Goal: Task Accomplishment & Management: Complete application form

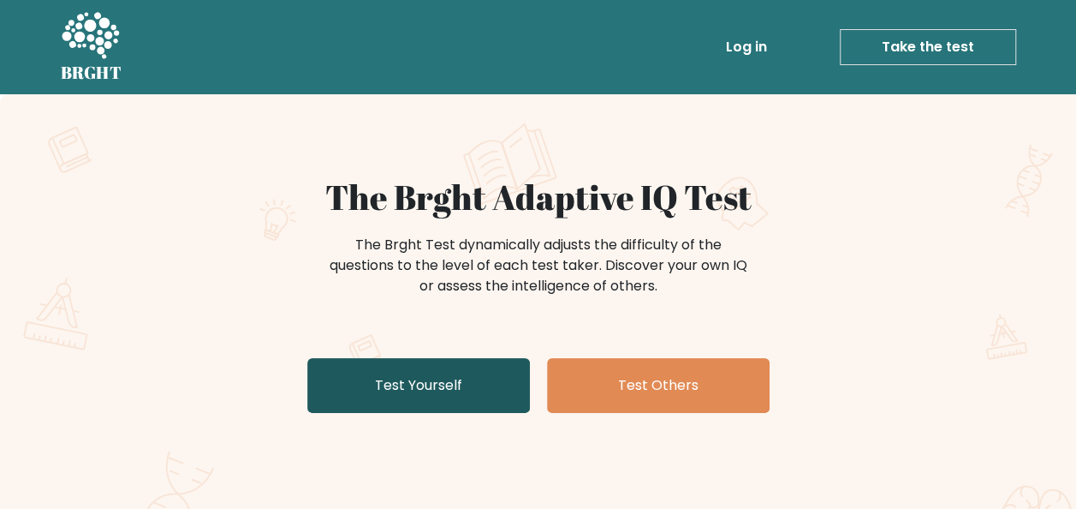
click at [456, 379] on link "Test Yourself" at bounding box center [418, 385] width 223 height 55
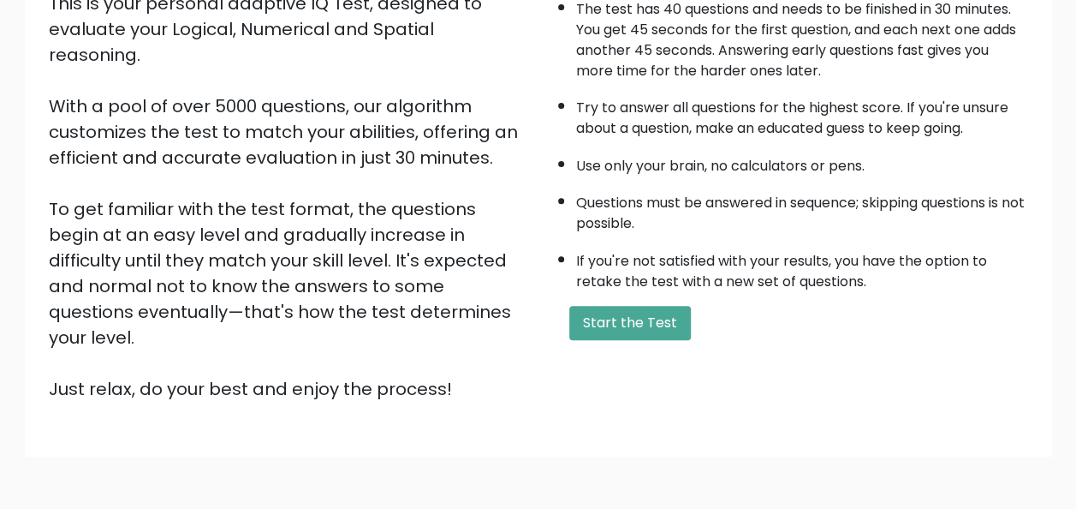
scroll to position [221, 0]
click at [605, 322] on button "Start the Test" at bounding box center [630, 322] width 122 height 34
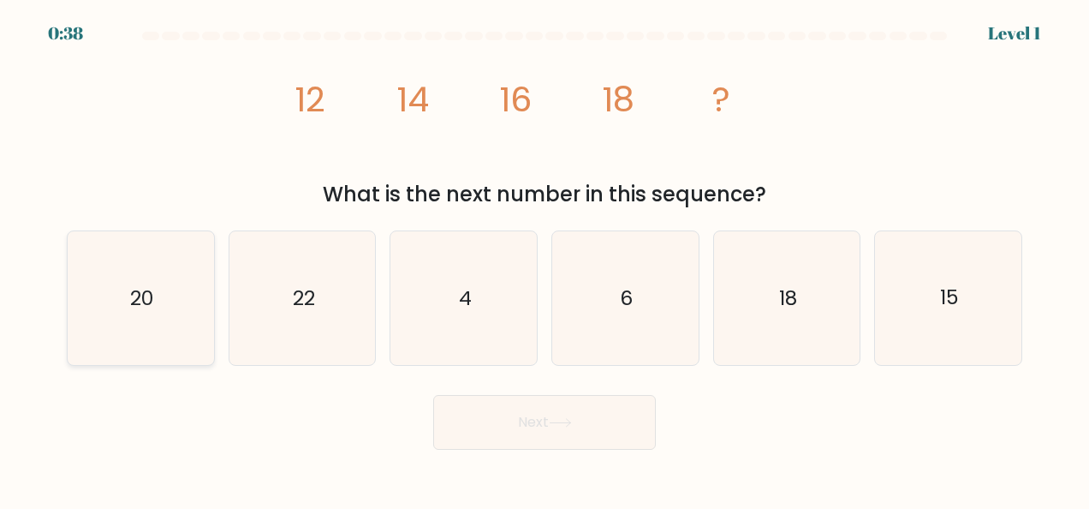
click at [153, 289] on text "20" at bounding box center [141, 297] width 23 height 27
click at [545, 259] on input "a. 20" at bounding box center [545, 256] width 1 height 4
radio input "true"
click at [557, 430] on button "Next" at bounding box center [544, 422] width 223 height 55
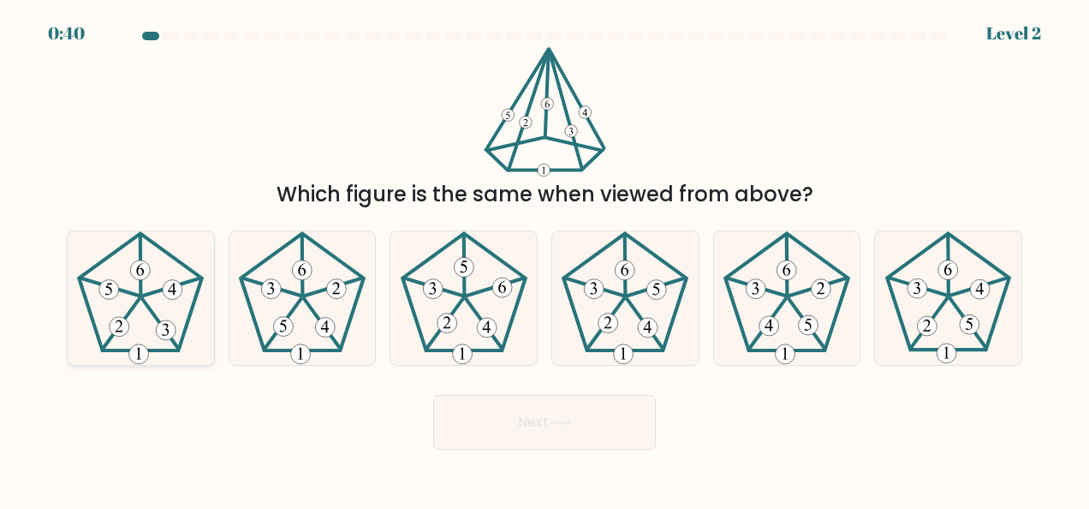
click at [99, 300] on icon at bounding box center [141, 298] width 134 height 134
click at [545, 259] on input "a." at bounding box center [545, 256] width 1 height 4
radio input "true"
click at [546, 427] on button "Next" at bounding box center [544, 422] width 223 height 55
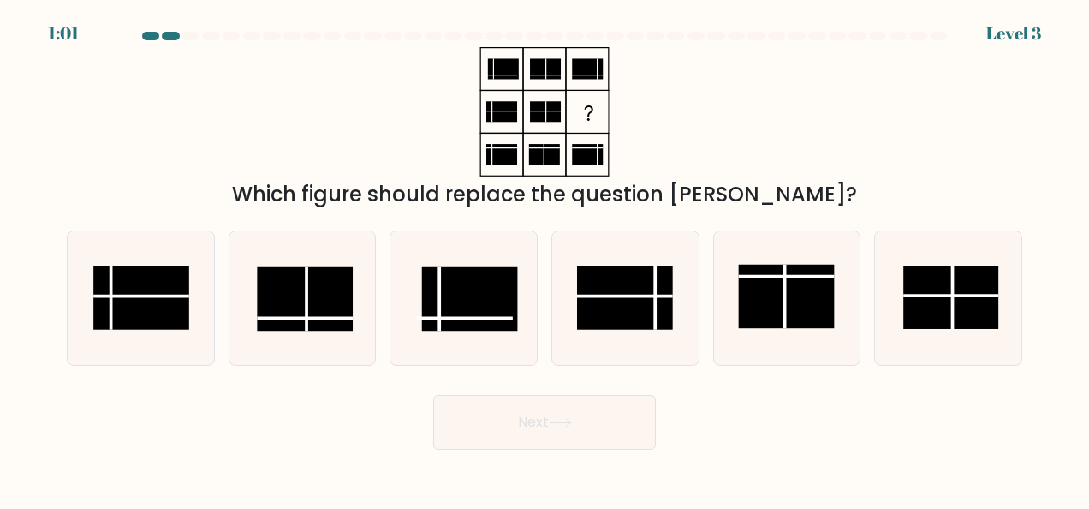
click at [546, 427] on button "Next" at bounding box center [544, 422] width 223 height 55
click at [649, 303] on rect at bounding box center [624, 296] width 95 height 63
click at [545, 259] on input "d." at bounding box center [545, 256] width 1 height 4
radio input "true"
click at [538, 454] on body "0:57 Level 3" at bounding box center [544, 254] width 1089 height 509
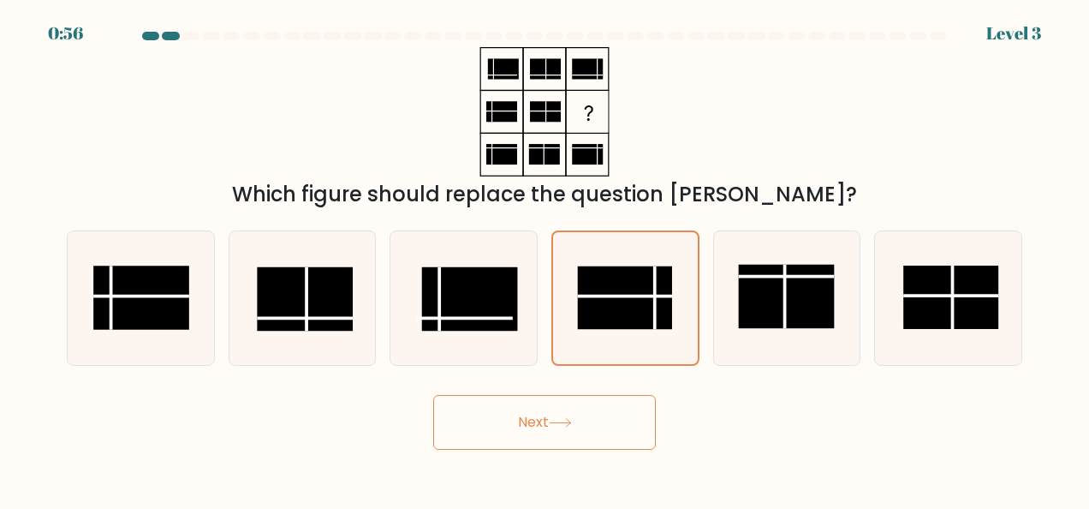
click at [538, 421] on button "Next" at bounding box center [544, 422] width 223 height 55
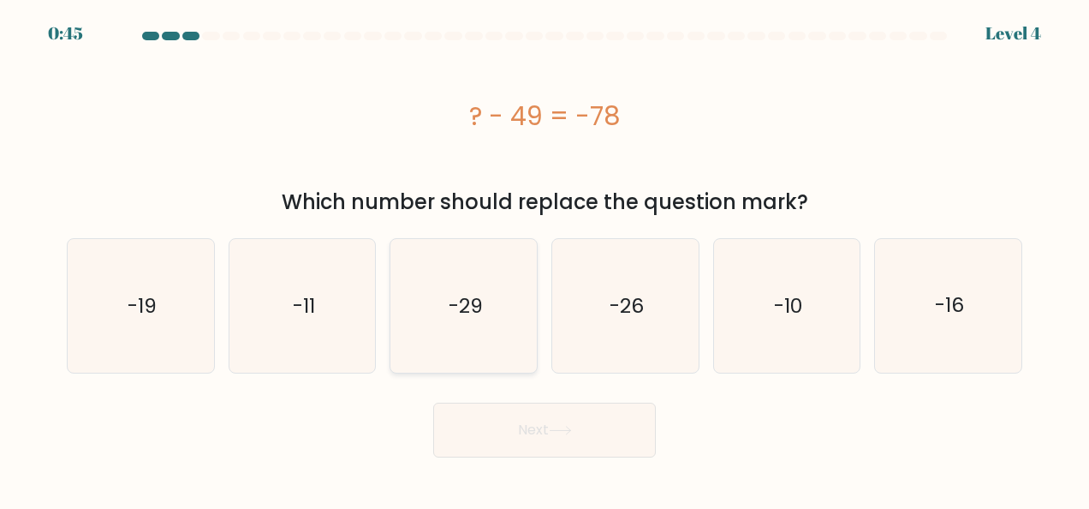
click at [480, 312] on text "-29" at bounding box center [465, 305] width 34 height 27
click at [545, 259] on input "c. -29" at bounding box center [545, 256] width 1 height 4
radio input "true"
click at [558, 435] on button "Next" at bounding box center [544, 429] width 223 height 55
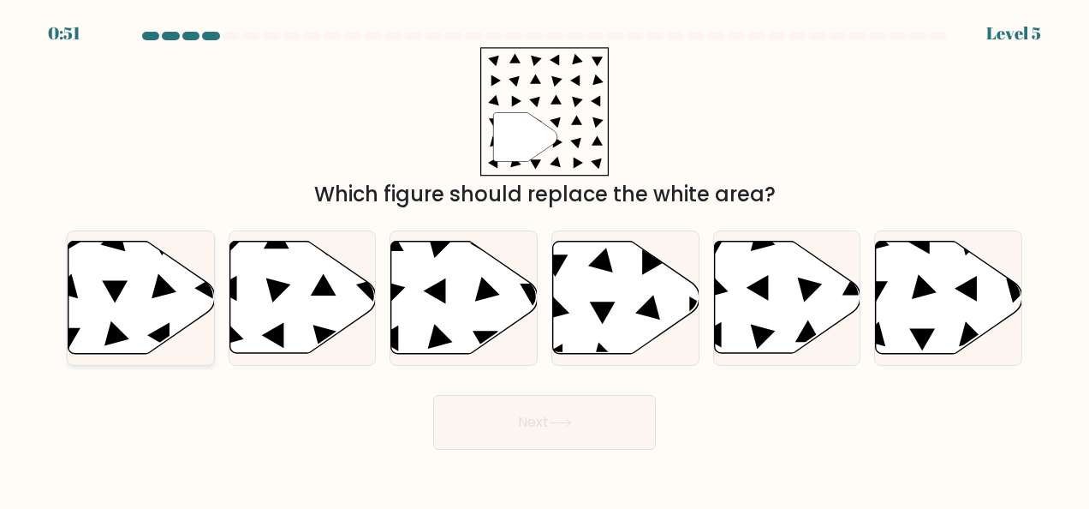
click at [113, 287] on icon at bounding box center [115, 292] width 26 height 22
click at [545, 259] on input "a." at bounding box center [545, 256] width 1 height 4
radio input "true"
click at [488, 430] on button "Next" at bounding box center [544, 422] width 223 height 55
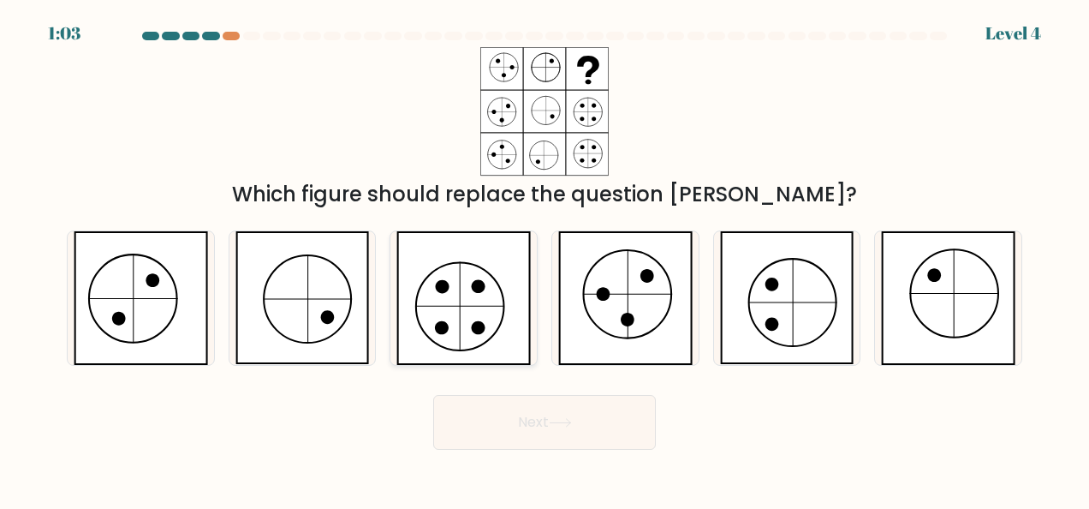
click at [474, 321] on icon at bounding box center [463, 298] width 134 height 134
click at [545, 259] on input "c." at bounding box center [545, 256] width 1 height 4
radio input "true"
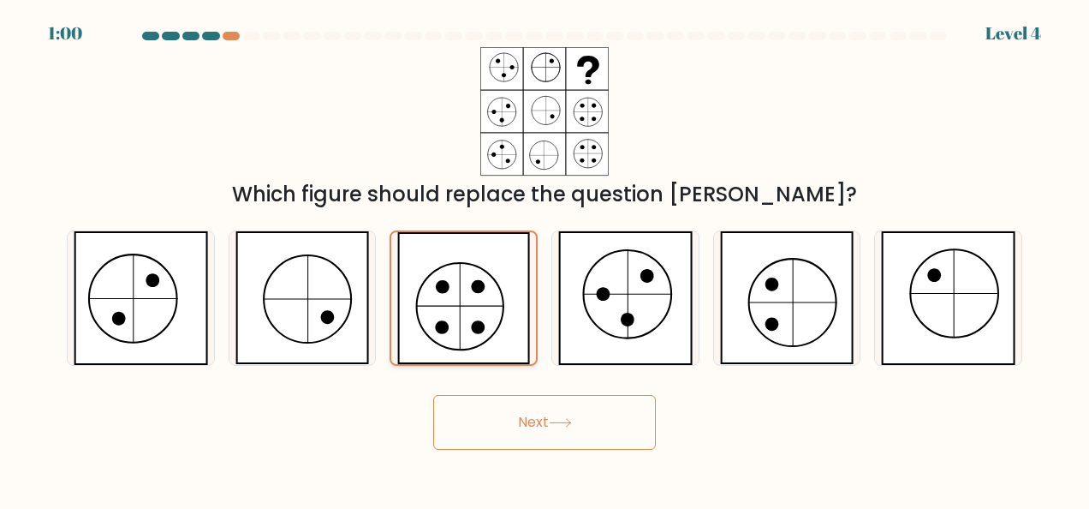
click at [474, 321] on icon at bounding box center [463, 298] width 133 height 132
click at [545, 259] on input "c." at bounding box center [545, 256] width 1 height 4
click at [526, 417] on button "Next" at bounding box center [544, 422] width 223 height 55
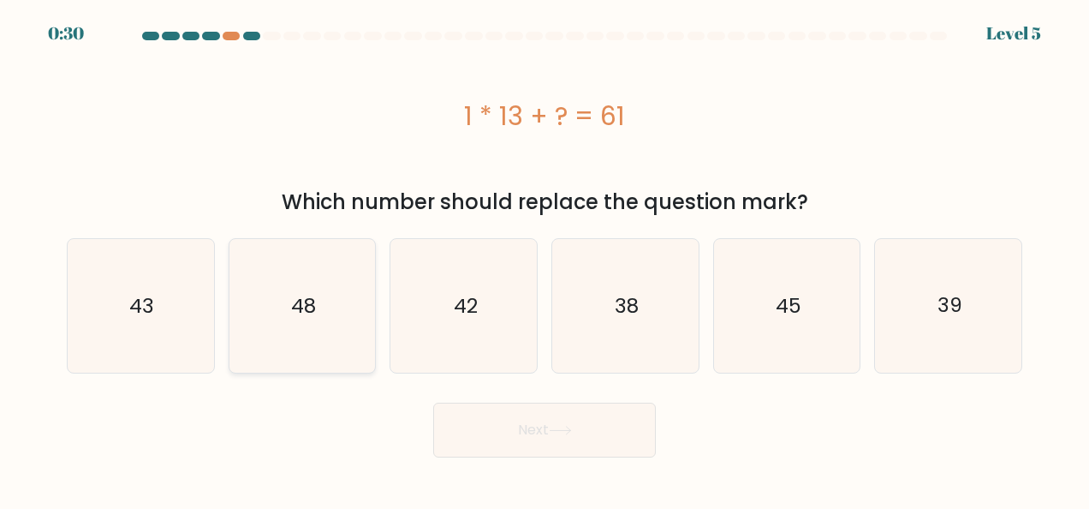
click at [295, 322] on icon "48" at bounding box center [302, 306] width 134 height 134
click at [545, 259] on input "b. 48" at bounding box center [545, 256] width 1 height 4
radio input "true"
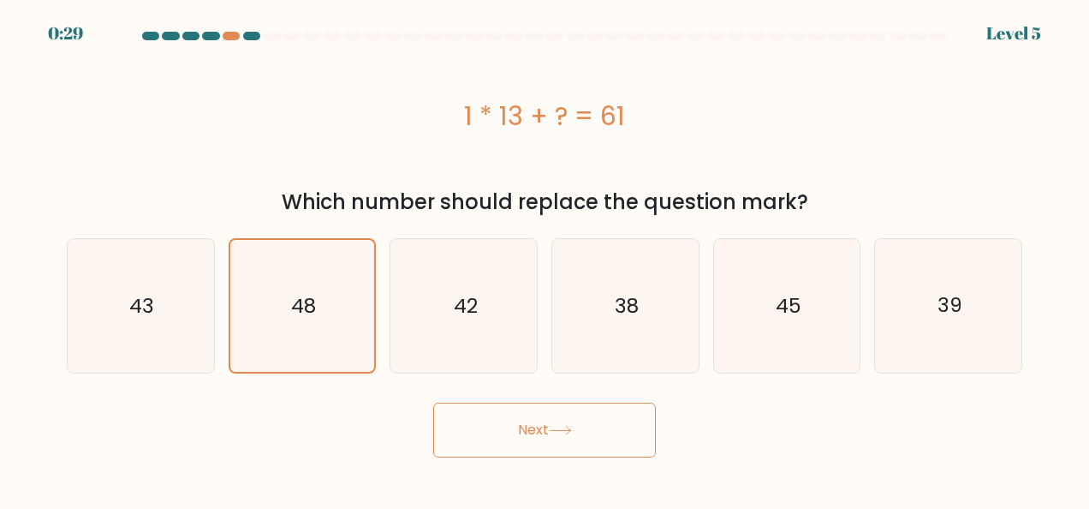
click at [517, 420] on button "Next" at bounding box center [544, 429] width 223 height 55
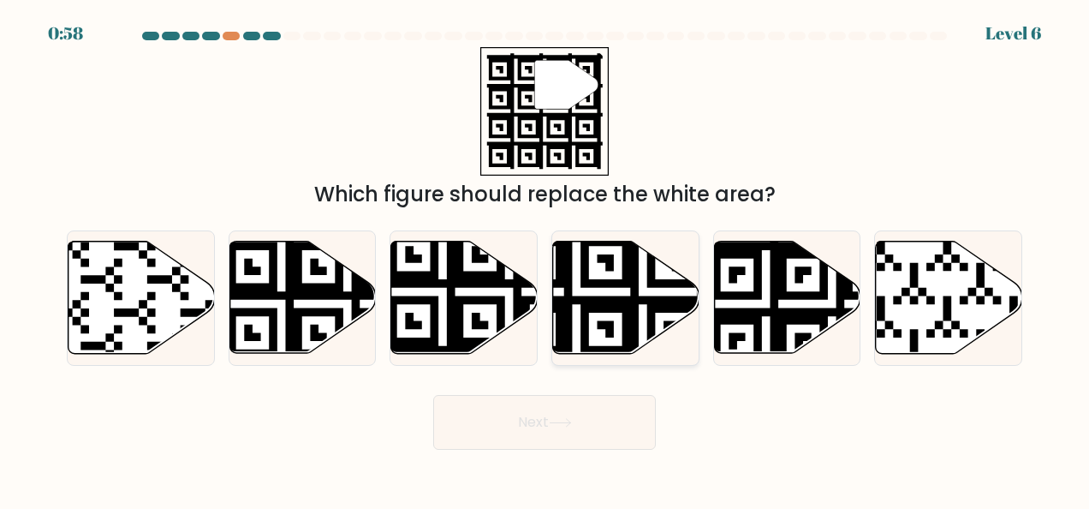
click at [611, 267] on icon at bounding box center [576, 357] width 265 height 265
click at [545, 259] on input "d." at bounding box center [545, 256] width 1 height 4
radio input "true"
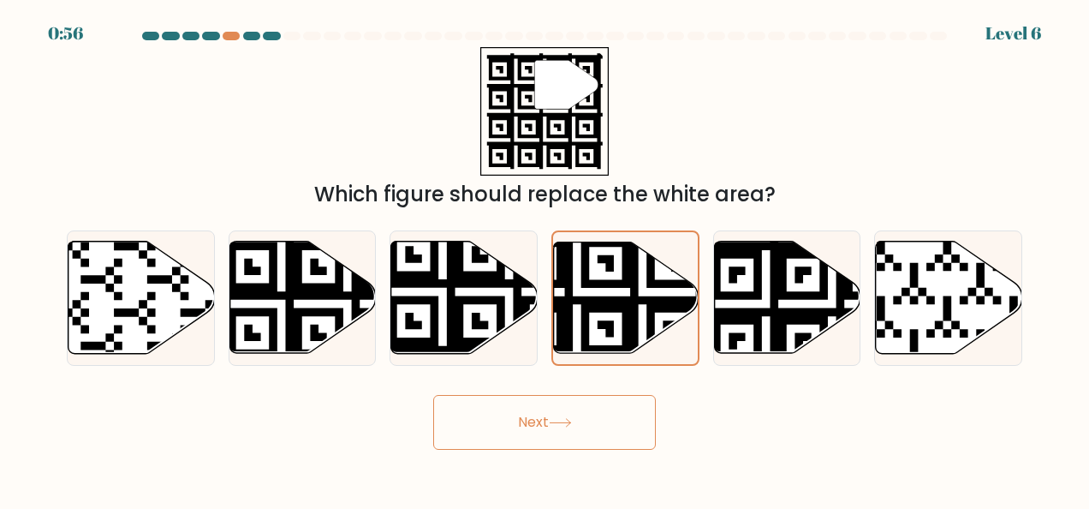
click at [562, 406] on button "Next" at bounding box center [544, 422] width 223 height 55
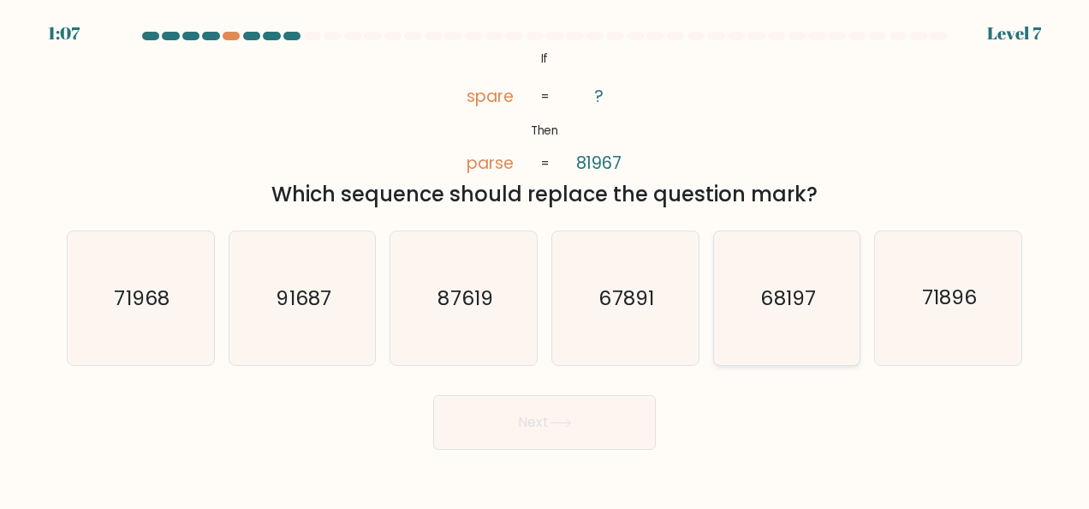
click at [741, 295] on icon "68197" at bounding box center [787, 298] width 134 height 134
click at [545, 259] on input "e. 68197" at bounding box center [545, 256] width 1 height 4
radio input "true"
click at [560, 433] on button "Next" at bounding box center [544, 422] width 223 height 55
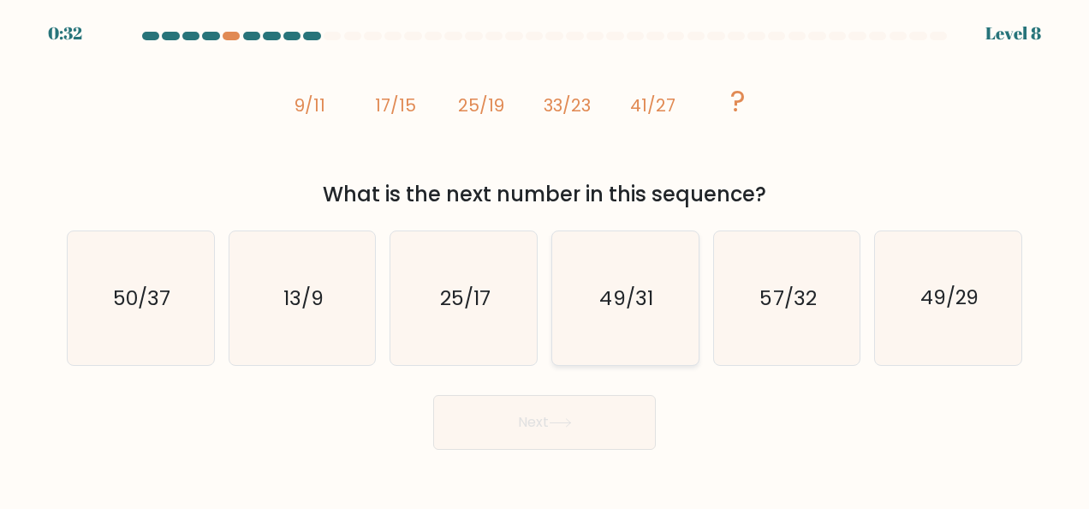
click at [620, 301] on text "49/31" at bounding box center [626, 297] width 53 height 27
click at [545, 259] on input "d. 49/31" at bounding box center [545, 256] width 1 height 4
radio input "true"
click at [550, 447] on button "Next" at bounding box center [544, 422] width 223 height 55
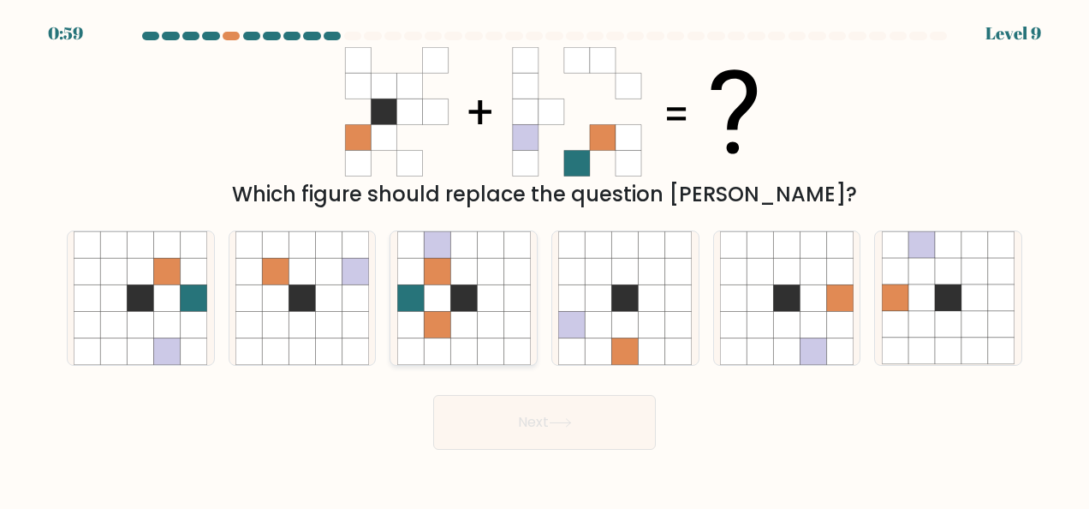
click at [438, 305] on icon at bounding box center [437, 297] width 27 height 27
click at [545, 259] on input "c." at bounding box center [545, 256] width 1 height 4
radio input "true"
click at [536, 432] on button "Next" at bounding box center [544, 422] width 223 height 55
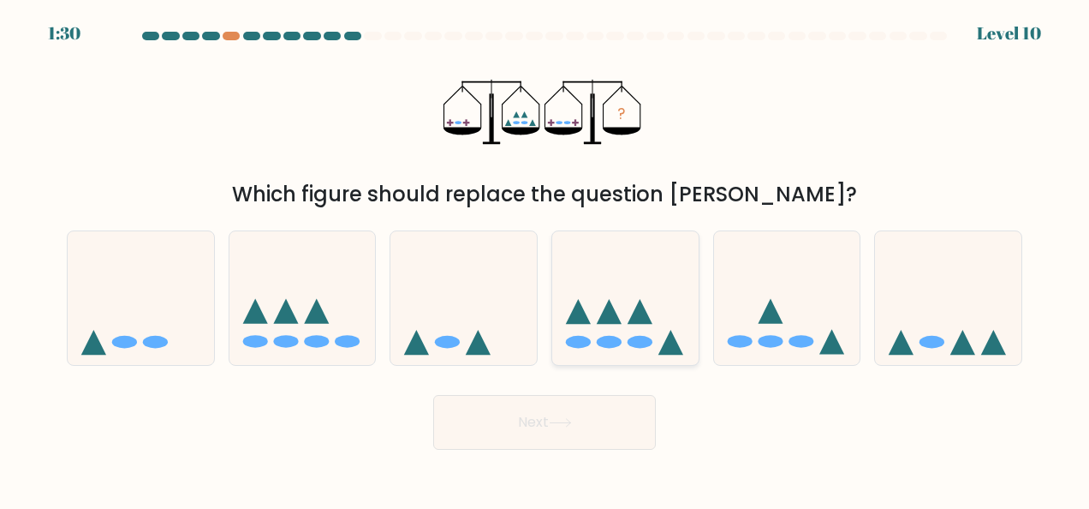
click at [610, 274] on icon at bounding box center [625, 297] width 146 height 121
click at [545, 259] on input "d." at bounding box center [545, 256] width 1 height 4
radio input "true"
click at [593, 406] on button "Next" at bounding box center [544, 422] width 223 height 55
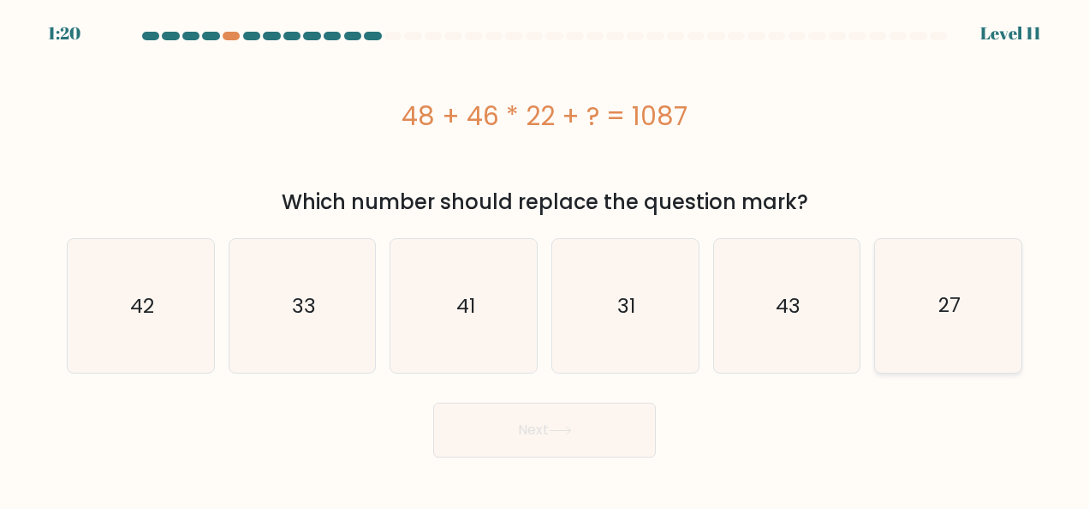
click at [950, 290] on icon "27" at bounding box center [949, 306] width 134 height 134
click at [545, 259] on input "f. 27" at bounding box center [545, 256] width 1 height 4
radio input "true"
click at [516, 409] on button "Next" at bounding box center [544, 429] width 223 height 55
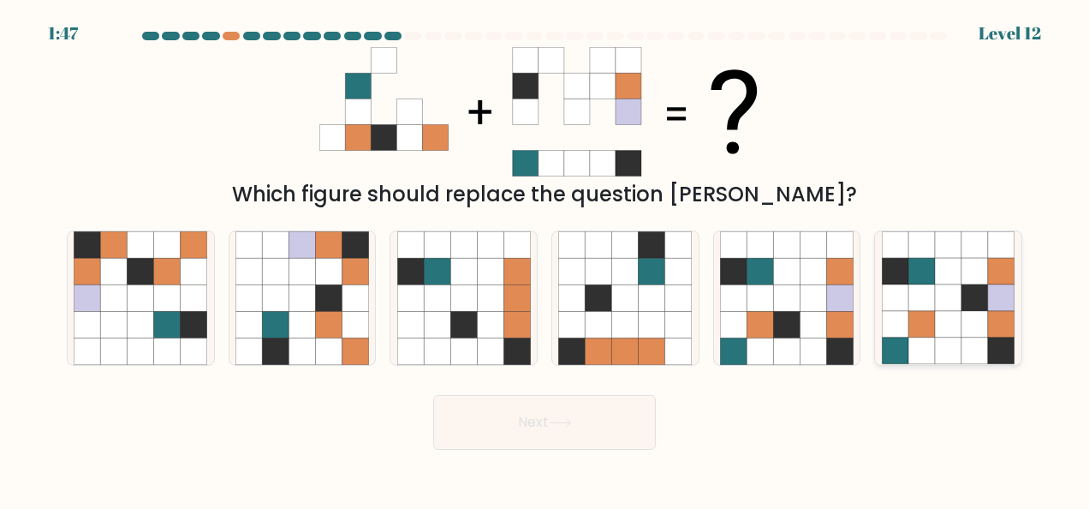
click at [911, 286] on icon at bounding box center [922, 297] width 27 height 27
click at [545, 259] on input "f." at bounding box center [545, 256] width 1 height 4
radio input "true"
click at [517, 441] on button "Next" at bounding box center [544, 422] width 223 height 55
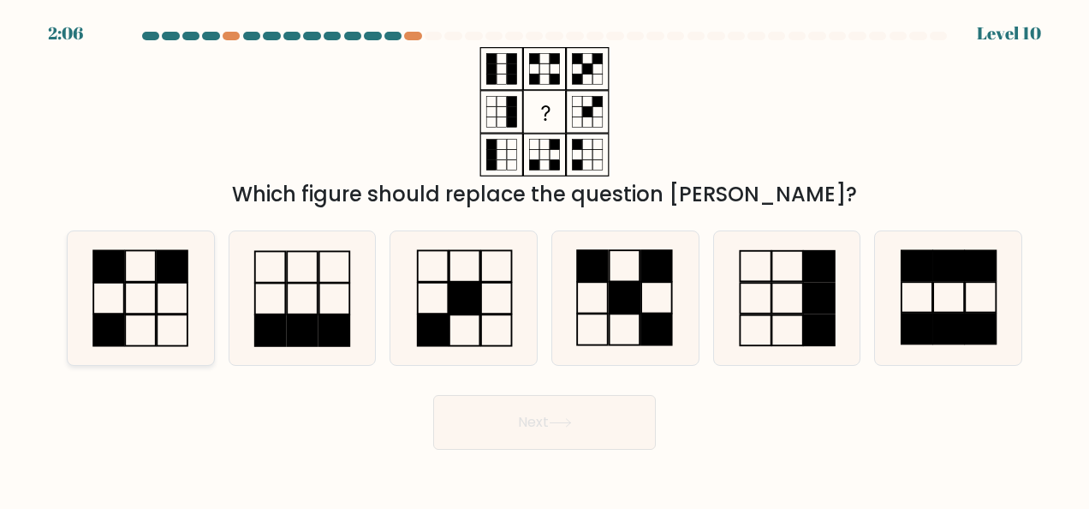
click at [148, 319] on icon at bounding box center [141, 298] width 134 height 134
click at [545, 259] on input "a." at bounding box center [545, 256] width 1 height 4
radio input "true"
click at [481, 413] on button "Next" at bounding box center [544, 422] width 223 height 55
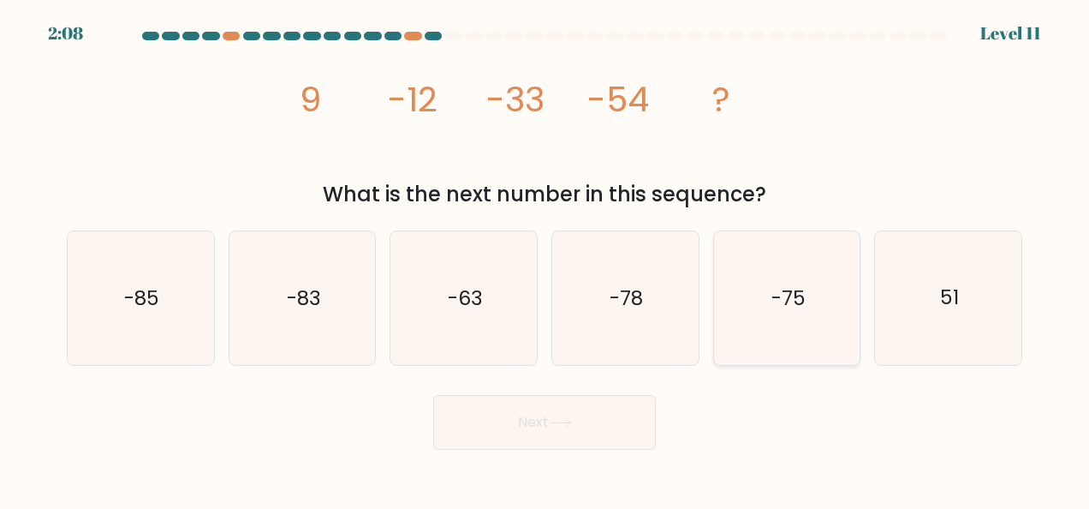
click at [808, 267] on icon "-75" at bounding box center [787, 298] width 134 height 134
click at [545, 259] on input "e. -75" at bounding box center [545, 256] width 1 height 4
radio input "true"
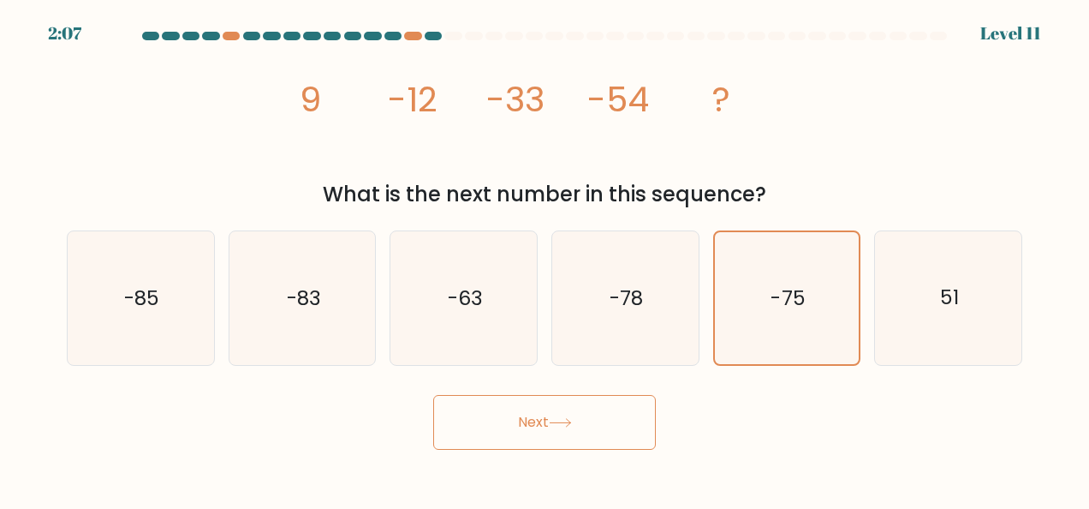
click at [614, 418] on button "Next" at bounding box center [544, 422] width 223 height 55
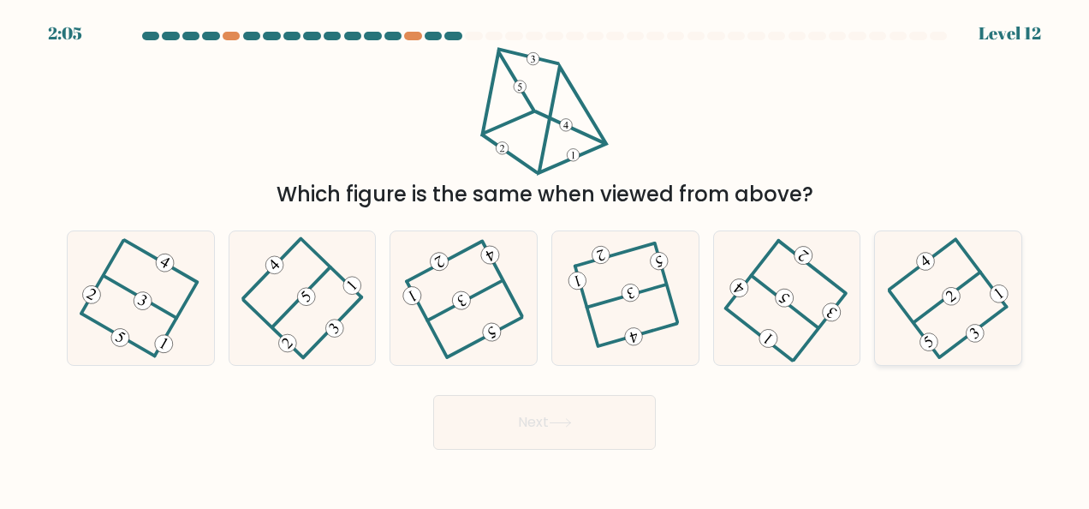
click at [995, 305] on icon at bounding box center [949, 298] width 104 height 107
click at [545, 259] on input "f." at bounding box center [545, 256] width 1 height 4
radio input "true"
click at [460, 433] on button "Next" at bounding box center [544, 422] width 223 height 55
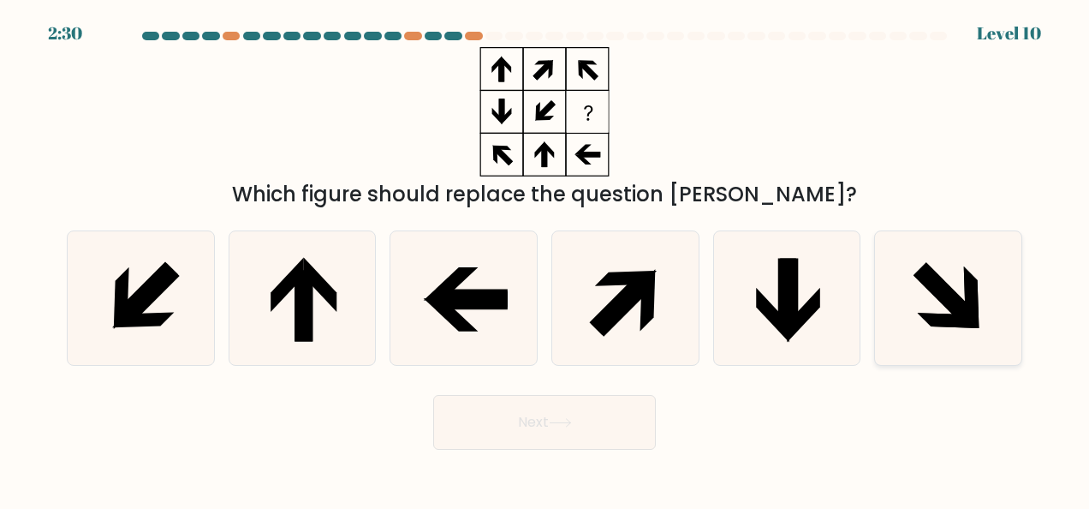
click at [933, 260] on icon at bounding box center [949, 298] width 134 height 134
click at [545, 259] on input "f." at bounding box center [545, 256] width 1 height 4
radio input "true"
click at [504, 402] on button "Next" at bounding box center [544, 422] width 223 height 55
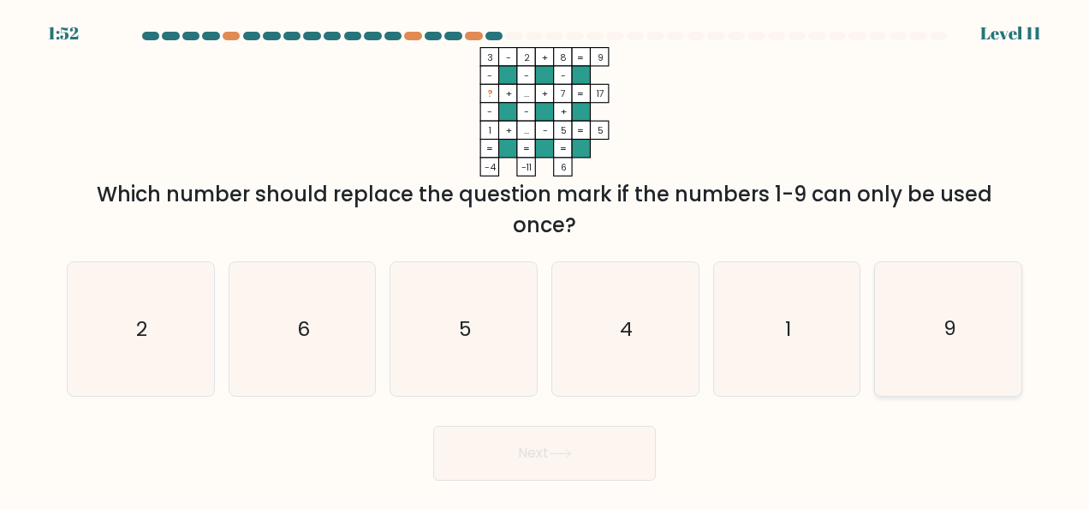
click at [999, 313] on icon "9" at bounding box center [949, 329] width 134 height 134
click at [545, 259] on input "f. 9" at bounding box center [545, 256] width 1 height 4
radio input "true"
click at [623, 456] on button "Next" at bounding box center [544, 453] width 223 height 55
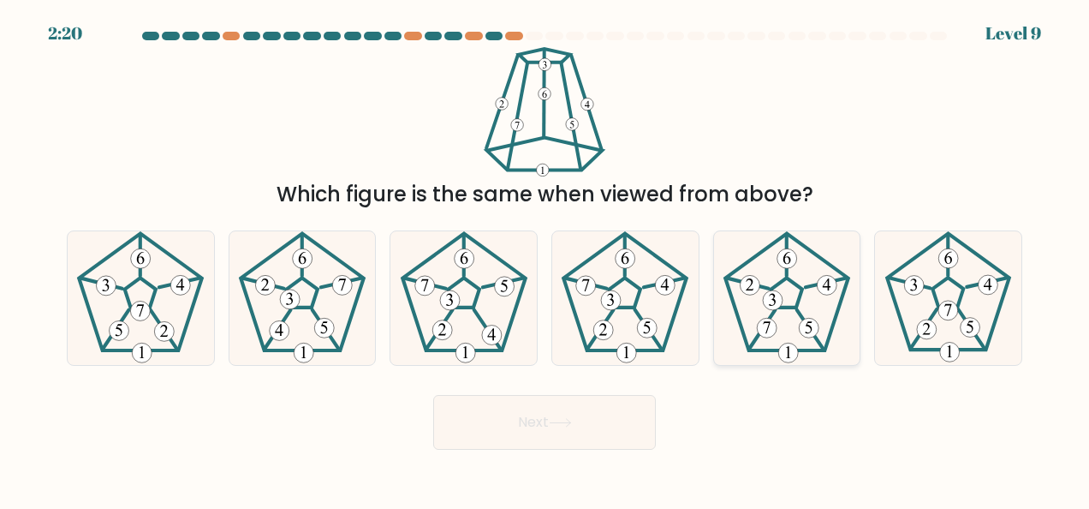
click at [810, 287] on 556 at bounding box center [827, 281] width 42 height 9
click at [545, 259] on input "e." at bounding box center [545, 256] width 1 height 4
radio input "true"
click at [571, 409] on button "Next" at bounding box center [544, 422] width 223 height 55
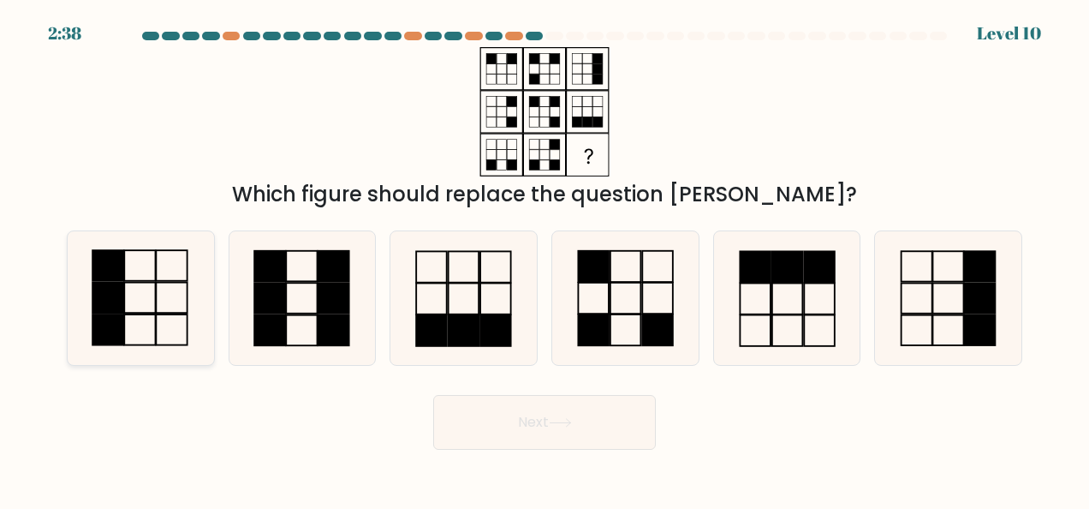
click at [126, 250] on rect at bounding box center [140, 265] width 31 height 31
click at [545, 254] on input "a." at bounding box center [545, 256] width 1 height 4
radio input "true"
click at [509, 420] on button "Next" at bounding box center [544, 422] width 223 height 55
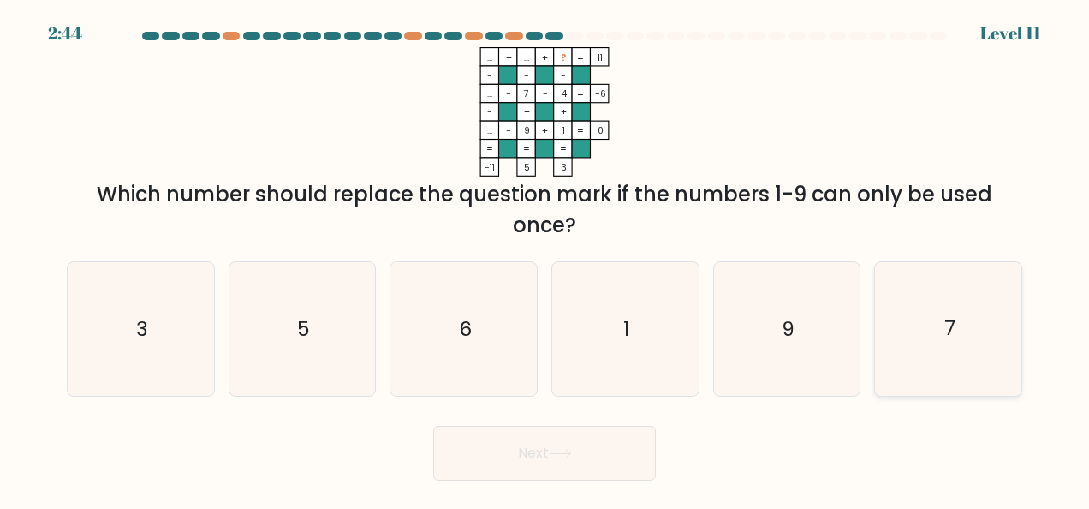
click at [963, 301] on icon "7" at bounding box center [949, 329] width 134 height 134
click at [545, 259] on input "f. 7" at bounding box center [545, 256] width 1 height 4
radio input "true"
click at [581, 460] on button "Next" at bounding box center [544, 453] width 223 height 55
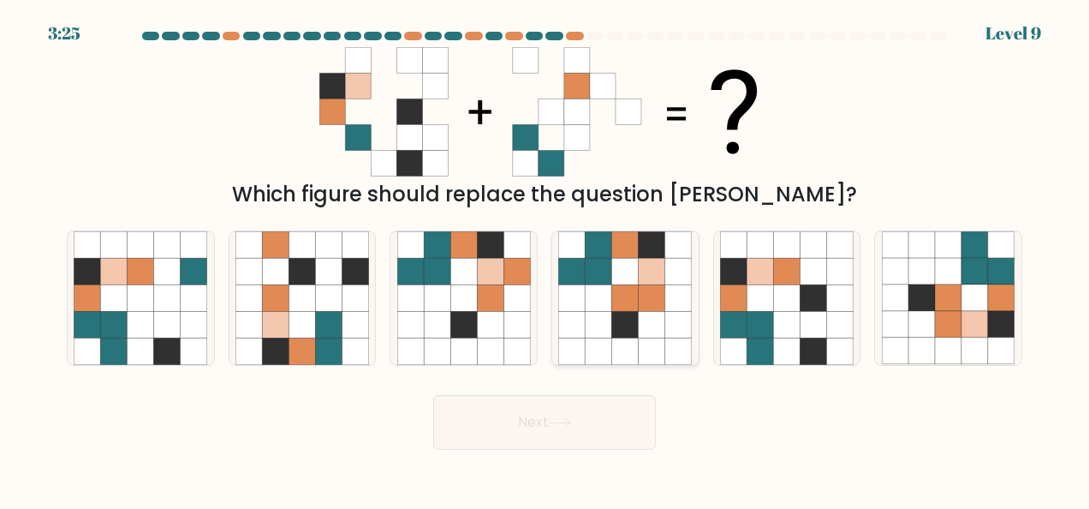
click at [619, 313] on icon at bounding box center [625, 324] width 27 height 27
click at [545, 259] on input "d." at bounding box center [545, 256] width 1 height 4
radio input "true"
click at [546, 409] on button "Next" at bounding box center [544, 422] width 223 height 55
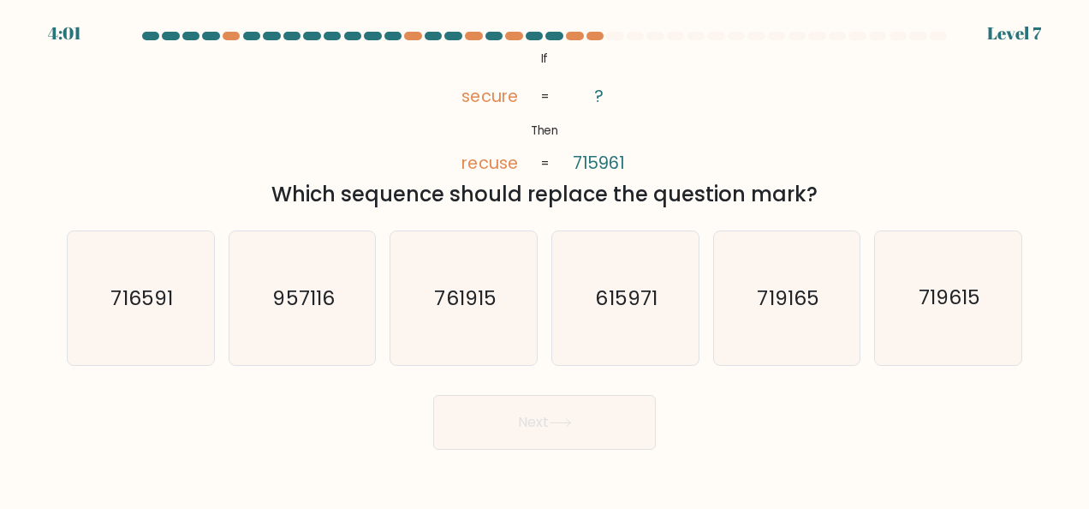
click at [546, 409] on button "Next" at bounding box center [544, 422] width 223 height 55
click at [529, 395] on button "Next" at bounding box center [544, 422] width 223 height 55
click at [725, 395] on div "Next" at bounding box center [545, 417] width 976 height 63
click at [618, 305] on text "615971" at bounding box center [627, 297] width 62 height 27
click at [545, 259] on input "d. 615971" at bounding box center [545, 256] width 1 height 4
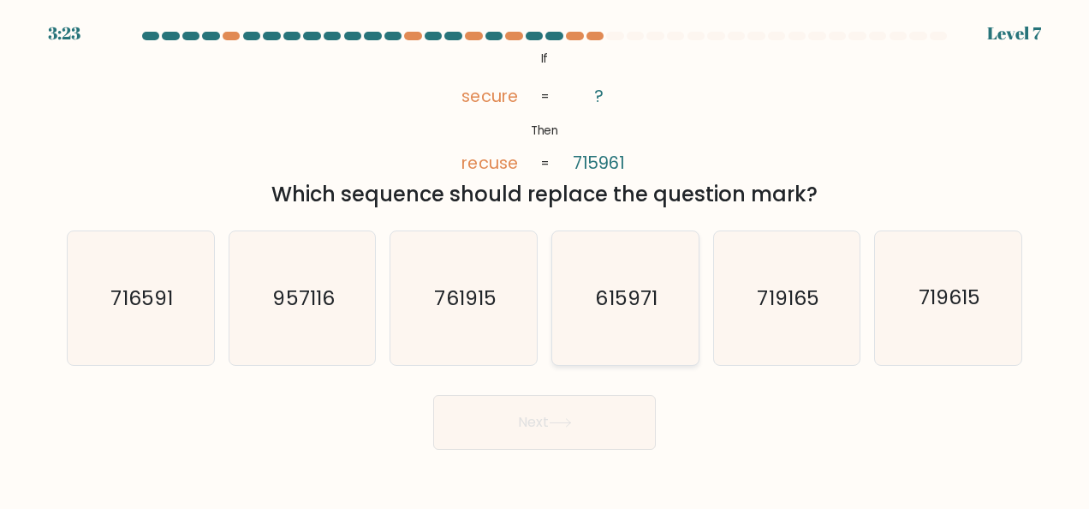
radio input "true"
click at [598, 406] on button "Next" at bounding box center [544, 422] width 223 height 55
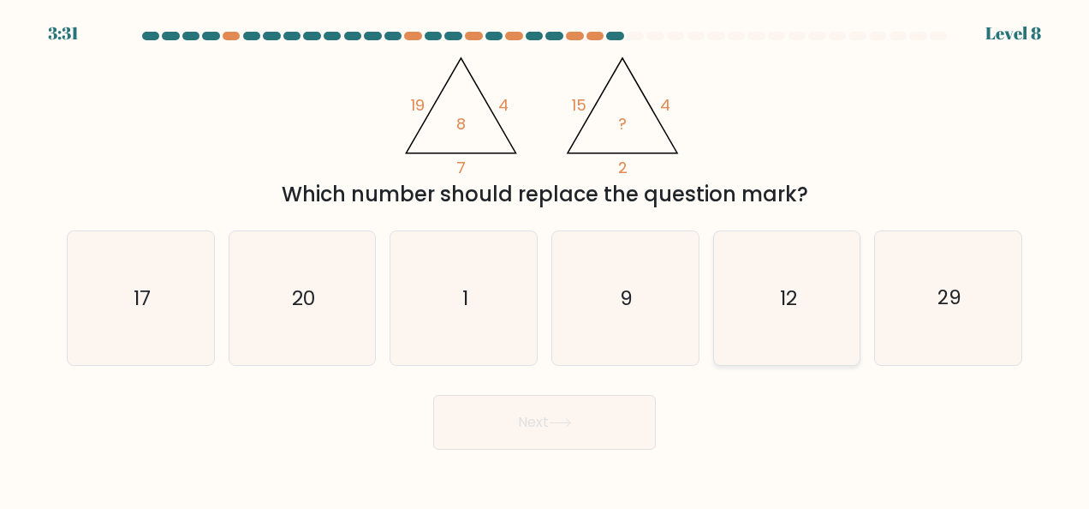
click at [746, 262] on icon "12" at bounding box center [787, 298] width 134 height 134
click at [545, 259] on input "e. 12" at bounding box center [545, 256] width 1 height 4
radio input "true"
click at [555, 420] on icon at bounding box center [560, 422] width 23 height 9
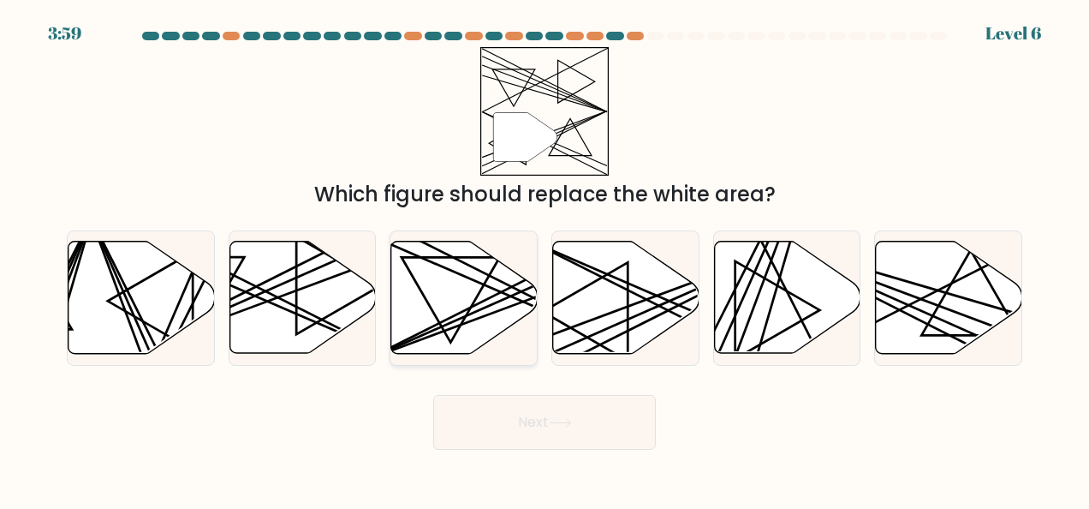
click at [456, 315] on line at bounding box center [510, 288] width 286 height 144
click at [545, 259] on input "c." at bounding box center [545, 256] width 1 height 4
radio input "true"
click at [512, 427] on button "Next" at bounding box center [544, 422] width 223 height 55
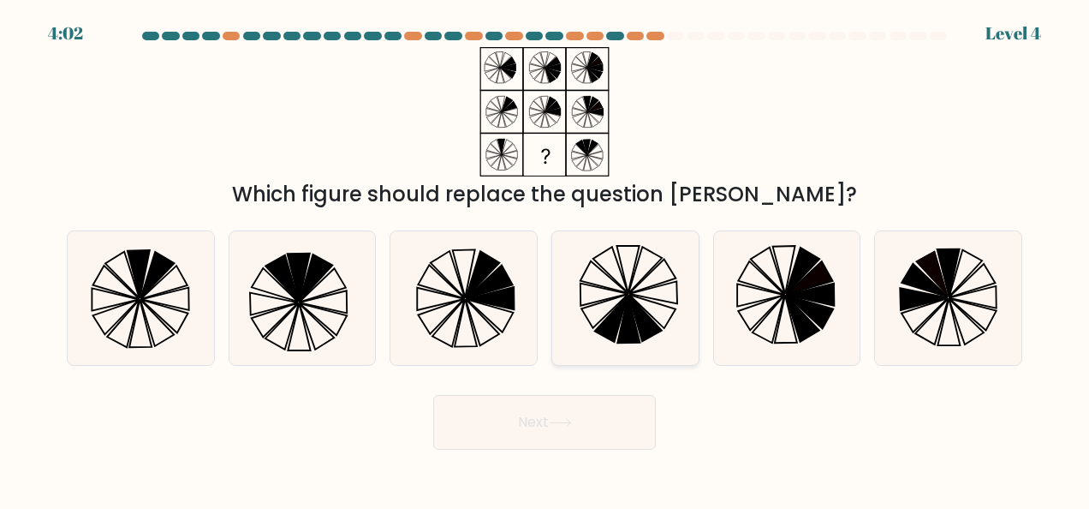
click at [635, 289] on icon at bounding box center [625, 298] width 134 height 134
click at [545, 259] on input "d." at bounding box center [545, 256] width 1 height 4
radio input "true"
click at [545, 420] on button "Next" at bounding box center [544, 422] width 223 height 55
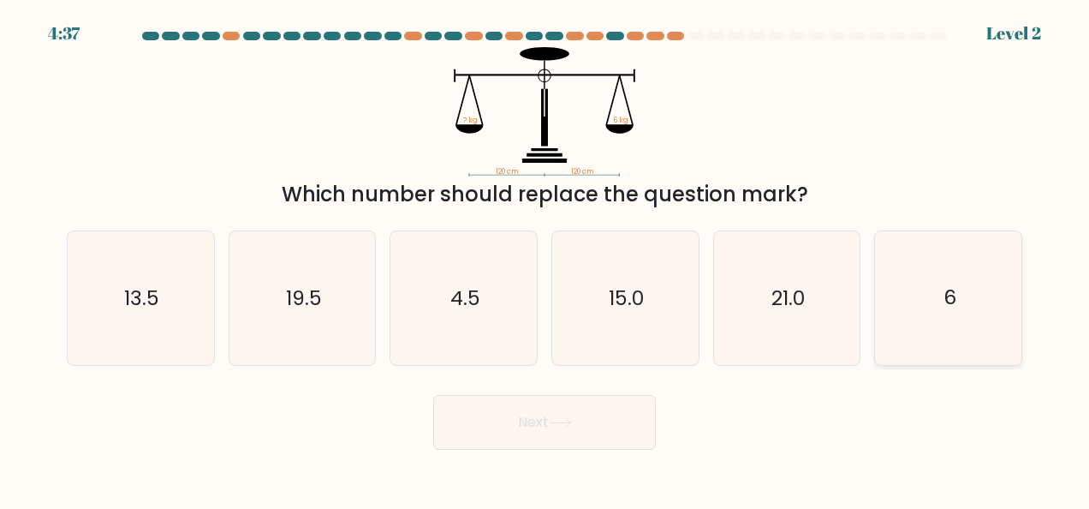
click at [953, 289] on text "6" at bounding box center [950, 297] width 13 height 27
click at [545, 259] on input "f. 6" at bounding box center [545, 256] width 1 height 4
radio input "true"
click at [623, 414] on button "Next" at bounding box center [544, 422] width 223 height 55
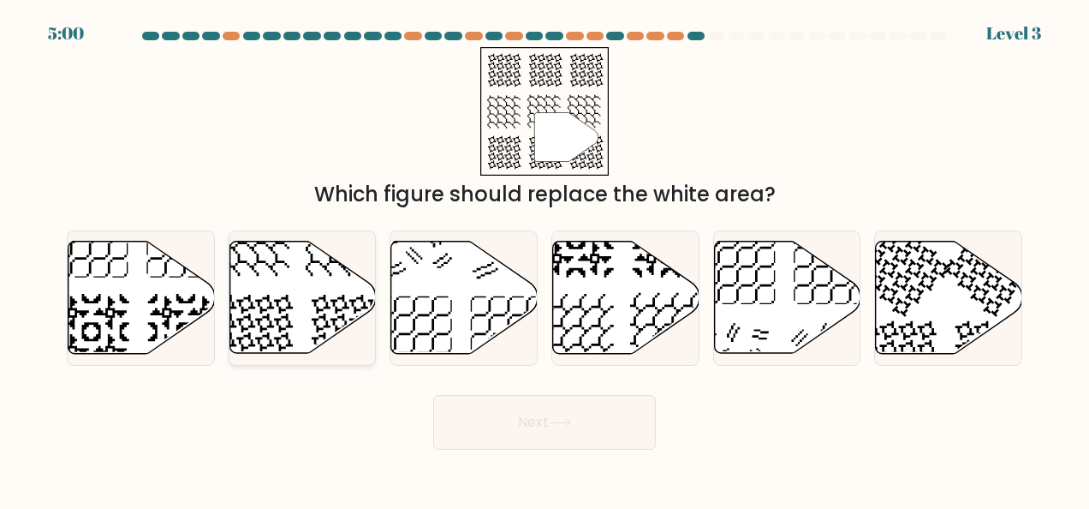
click at [244, 311] on icon at bounding box center [255, 332] width 75 height 75
click at [545, 259] on input "b." at bounding box center [545, 256] width 1 height 4
radio input "true"
click at [510, 407] on button "Next" at bounding box center [544, 422] width 223 height 55
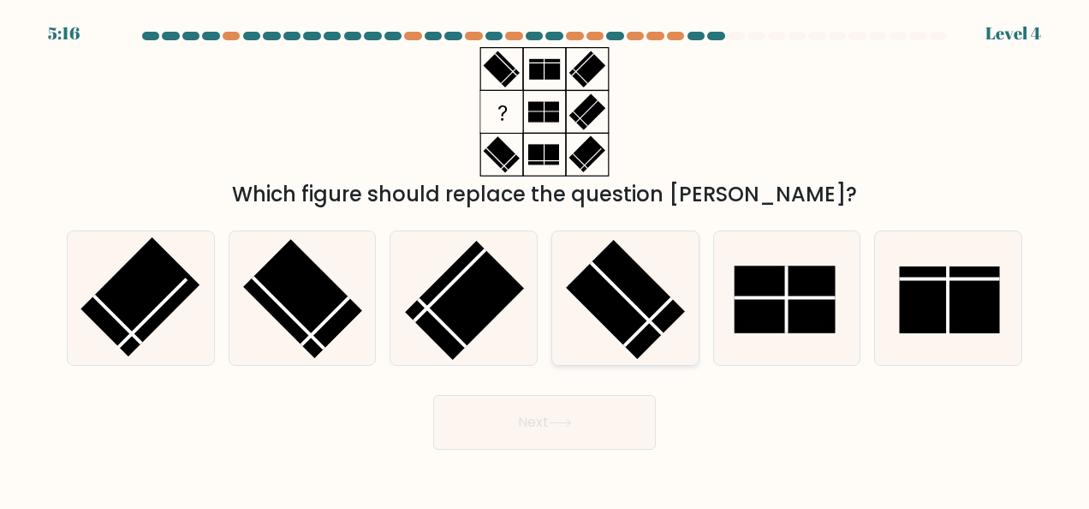
click at [626, 365] on icon at bounding box center [625, 298] width 134 height 134
click at [545, 259] on input "d." at bounding box center [545, 256] width 1 height 4
radio input "true"
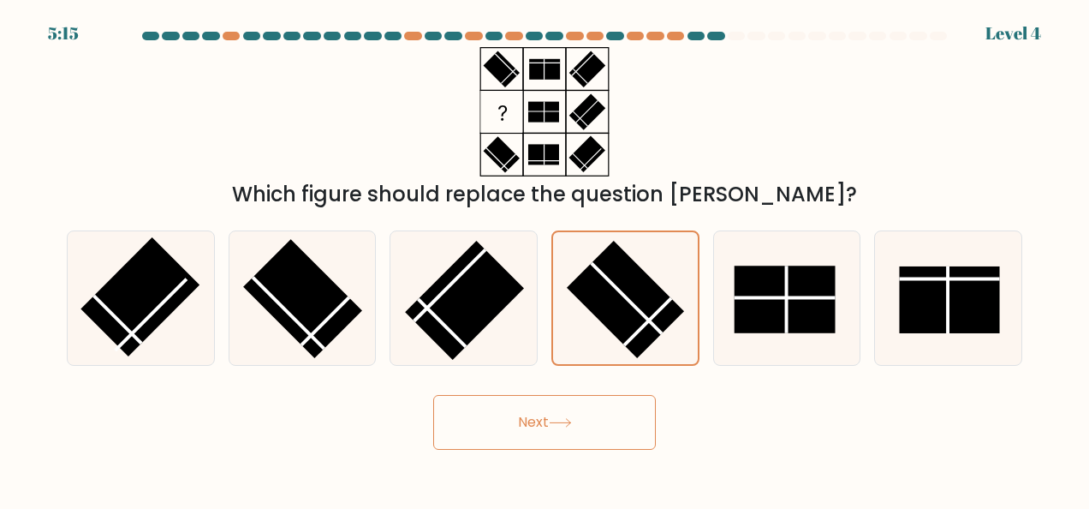
click at [536, 428] on button "Next" at bounding box center [544, 422] width 223 height 55
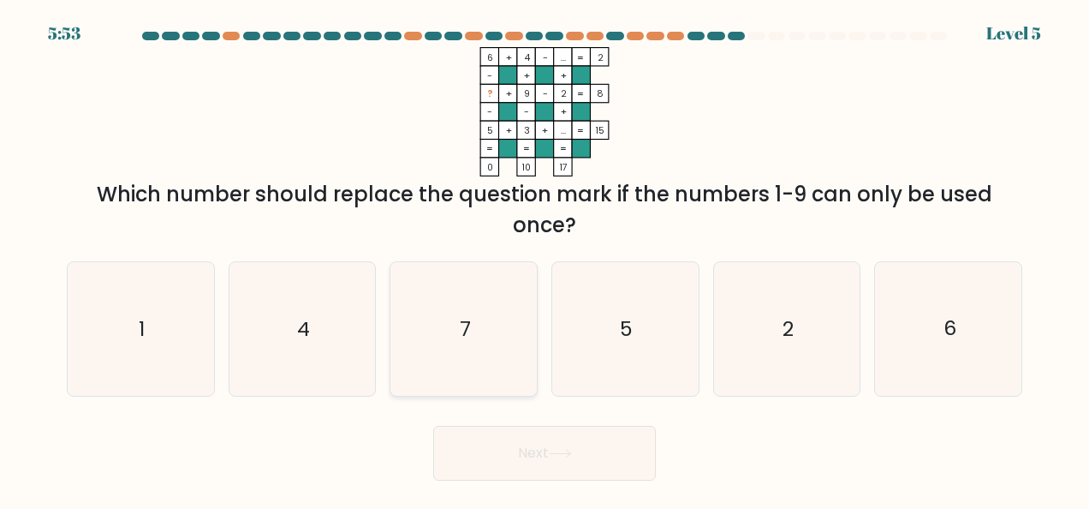
click at [433, 367] on icon "7" at bounding box center [464, 329] width 134 height 134
click at [545, 259] on input "c. 7" at bounding box center [545, 256] width 1 height 4
radio input "true"
click at [521, 440] on button "Next" at bounding box center [544, 453] width 223 height 55
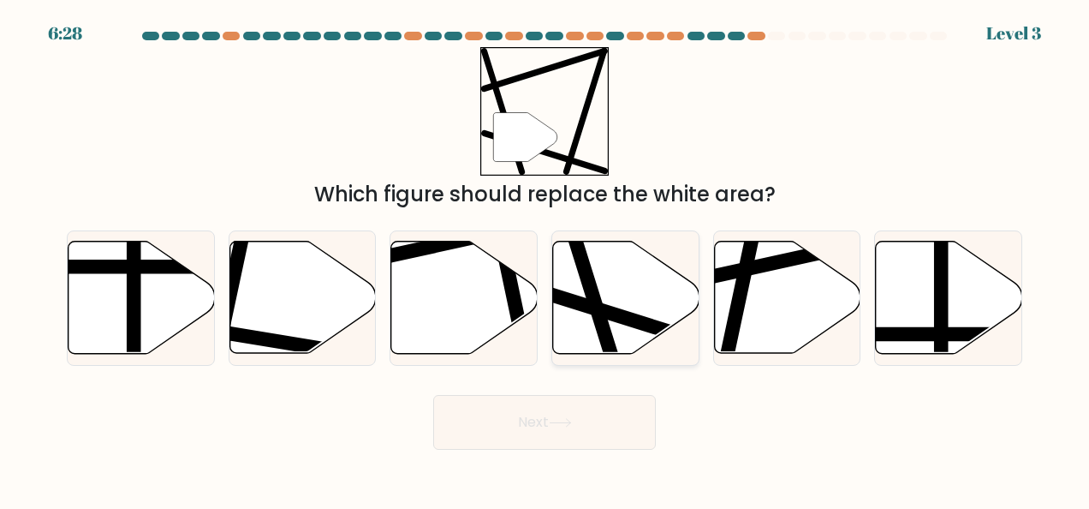
click at [622, 308] on icon at bounding box center [626, 297] width 146 height 112
click at [545, 259] on input "d." at bounding box center [545, 256] width 1 height 4
radio input "true"
click at [529, 418] on button "Next" at bounding box center [544, 422] width 223 height 55
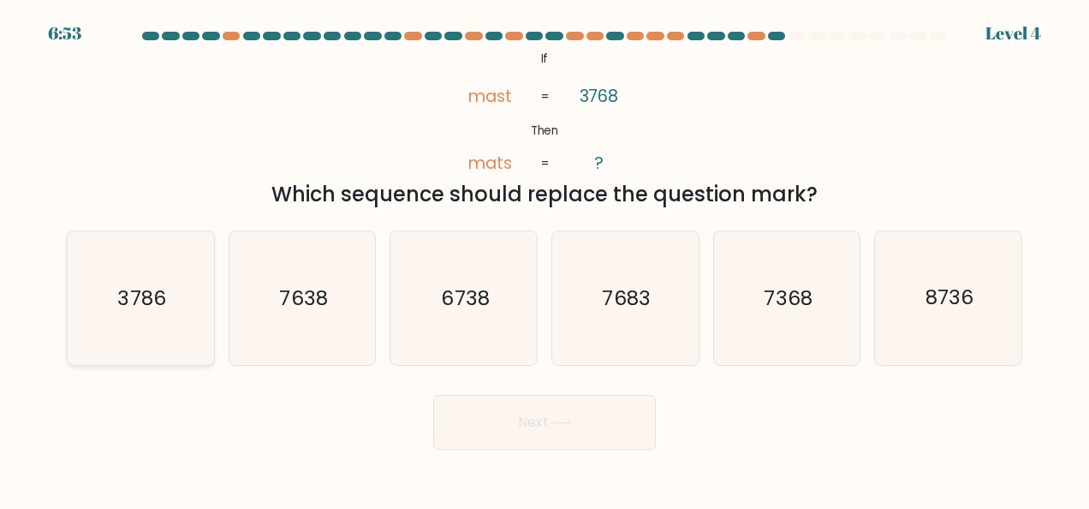
click at [123, 304] on text "3786" at bounding box center [142, 297] width 48 height 27
click at [545, 259] on input "a. 3786" at bounding box center [545, 256] width 1 height 4
radio input "true"
click at [474, 420] on button "Next" at bounding box center [544, 422] width 223 height 55
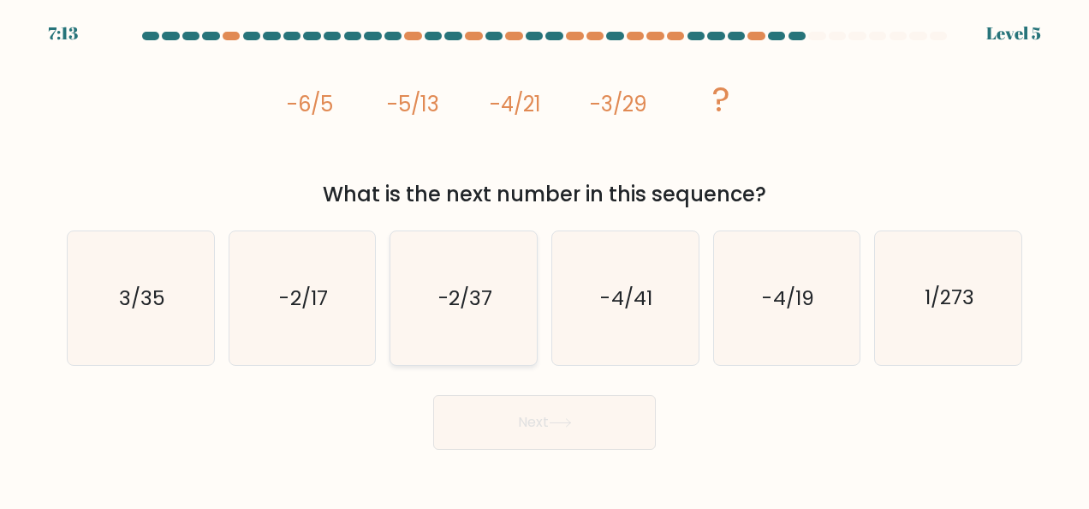
click at [474, 313] on icon "-2/37" at bounding box center [464, 298] width 134 height 134
click at [545, 259] on input "c. -2/37" at bounding box center [545, 256] width 1 height 4
radio input "true"
click at [477, 438] on button "Next" at bounding box center [544, 422] width 223 height 55
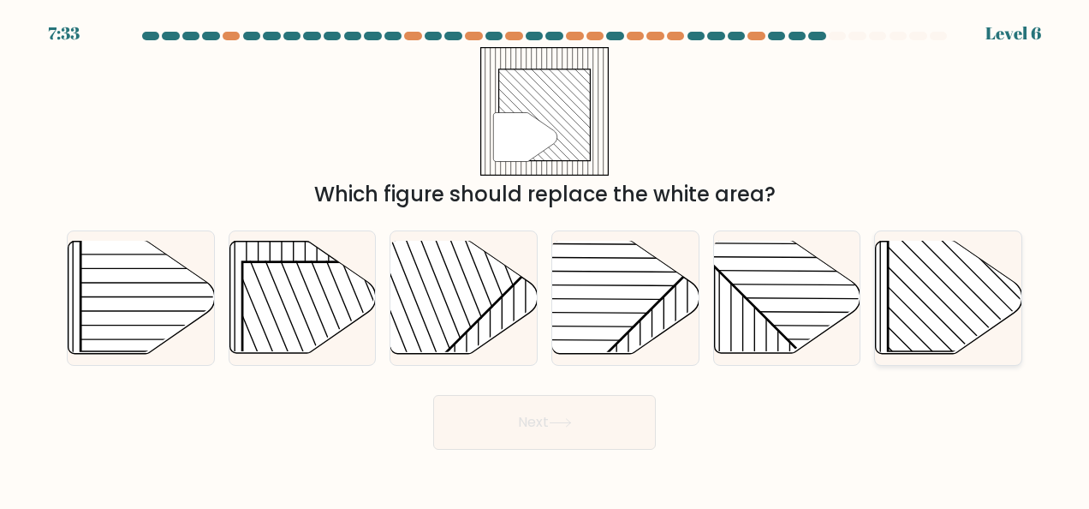
click at [951, 270] on rect at bounding box center [993, 247] width 210 height 210
click at [545, 259] on input "f." at bounding box center [545, 256] width 1 height 4
radio input "true"
click at [542, 420] on button "Next" at bounding box center [544, 422] width 223 height 55
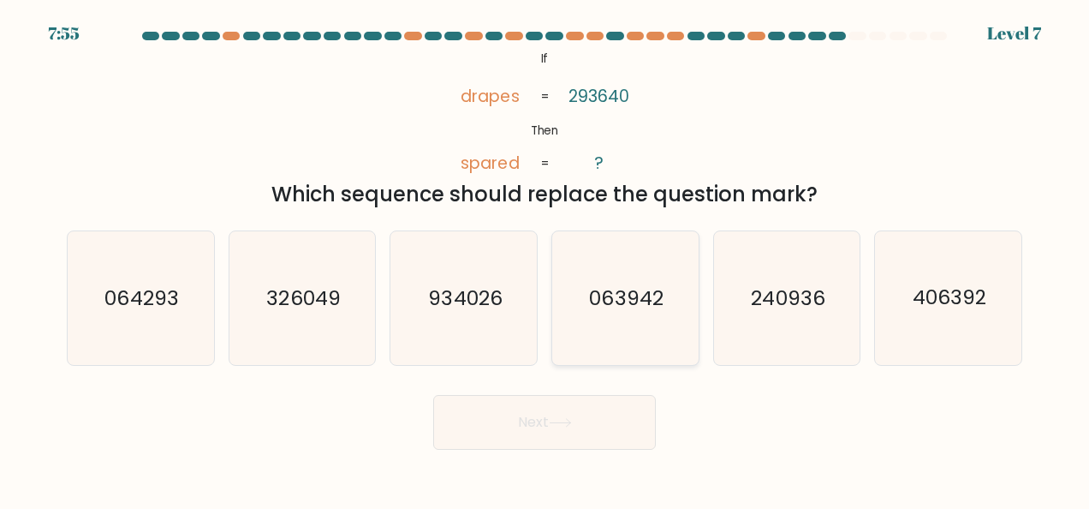
click at [605, 298] on text "063942" at bounding box center [627, 297] width 74 height 27
click at [545, 259] on input "d. 063942" at bounding box center [545, 256] width 1 height 4
radio input "true"
click at [563, 398] on button "Next" at bounding box center [544, 422] width 223 height 55
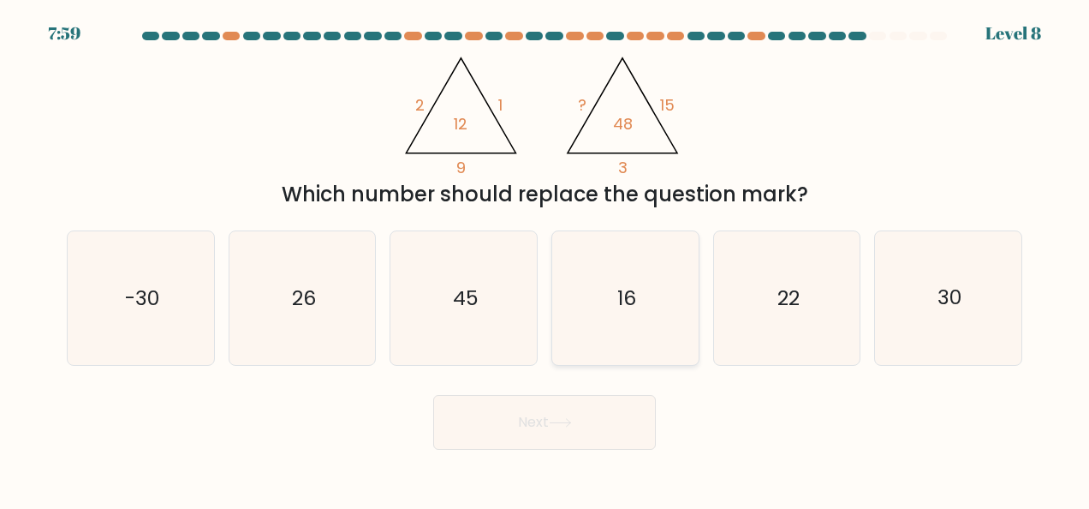
click at [585, 312] on icon "16" at bounding box center [625, 298] width 134 height 134
click at [545, 259] on input "d. 16" at bounding box center [545, 256] width 1 height 4
radio input "true"
click at [540, 420] on button "Next" at bounding box center [544, 422] width 223 height 55
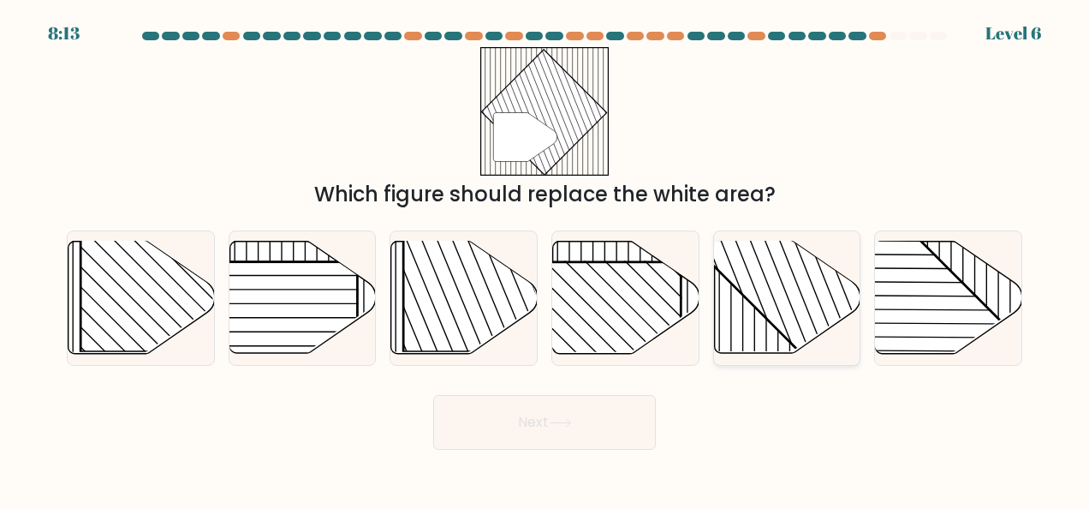
click at [822, 309] on line at bounding box center [801, 258] width 127 height 318
click at [545, 259] on input "e." at bounding box center [545, 256] width 1 height 4
radio input "true"
click at [562, 396] on button "Next" at bounding box center [544, 422] width 223 height 55
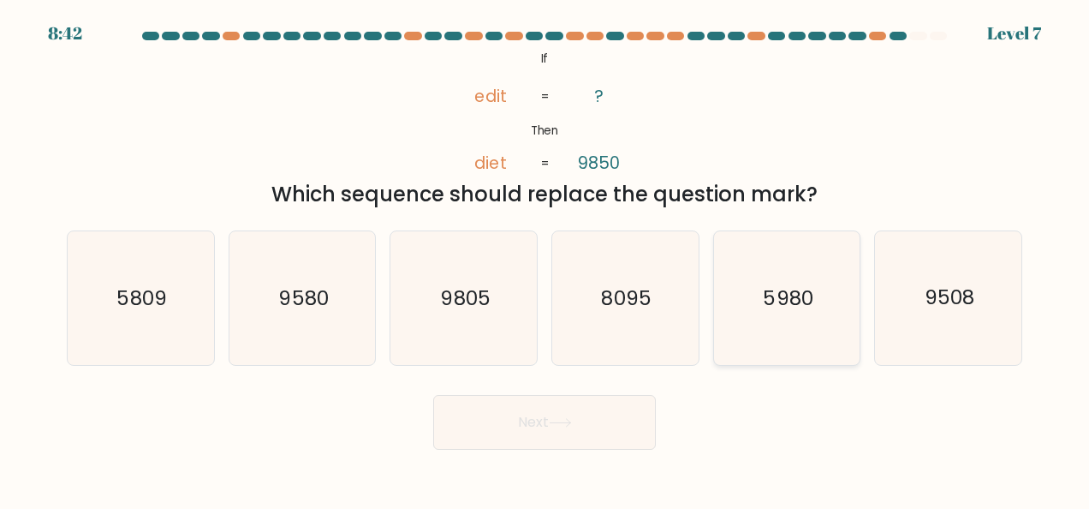
click at [829, 291] on icon "5980" at bounding box center [787, 298] width 134 height 134
click at [545, 259] on input "e. 5980" at bounding box center [545, 256] width 1 height 4
radio input "true"
click at [522, 428] on button "Next" at bounding box center [544, 422] width 223 height 55
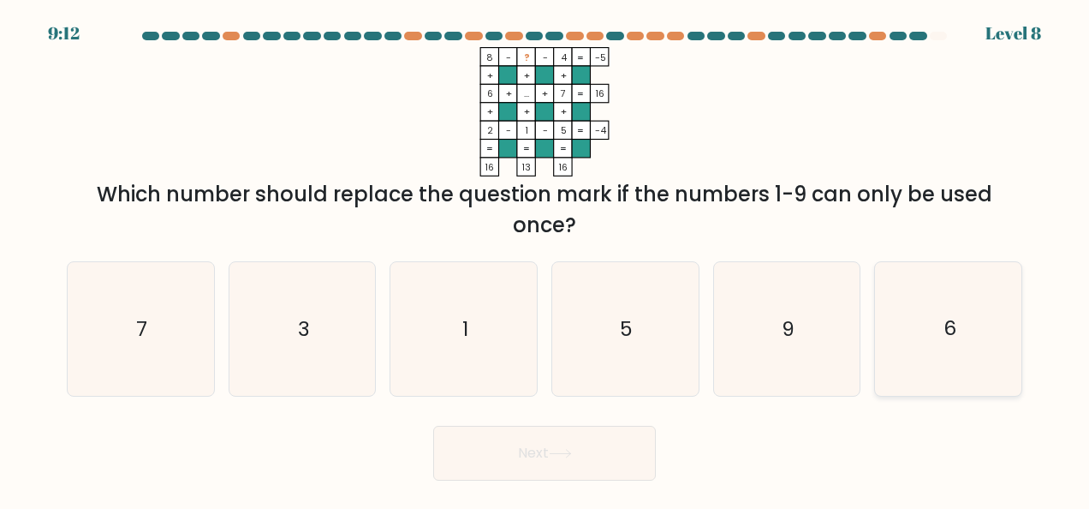
click at [926, 303] on icon "6" at bounding box center [949, 329] width 134 height 134
click at [545, 259] on input "f. 6" at bounding box center [545, 256] width 1 height 4
radio input "true"
click at [531, 446] on button "Next" at bounding box center [544, 453] width 223 height 55
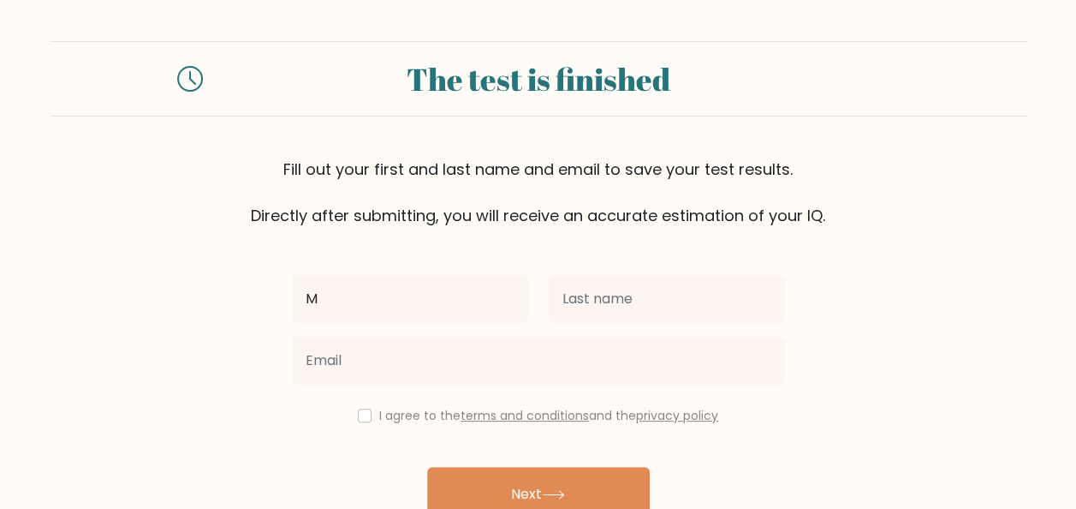
type input "[PERSON_NAME]"
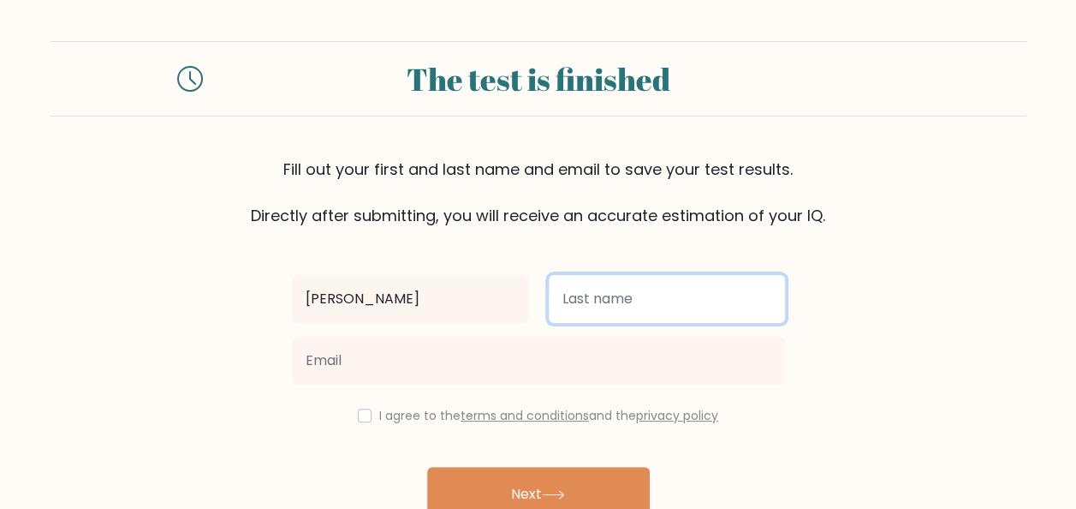
click at [571, 294] on input "text" at bounding box center [667, 299] width 236 height 48
type input "Adika"
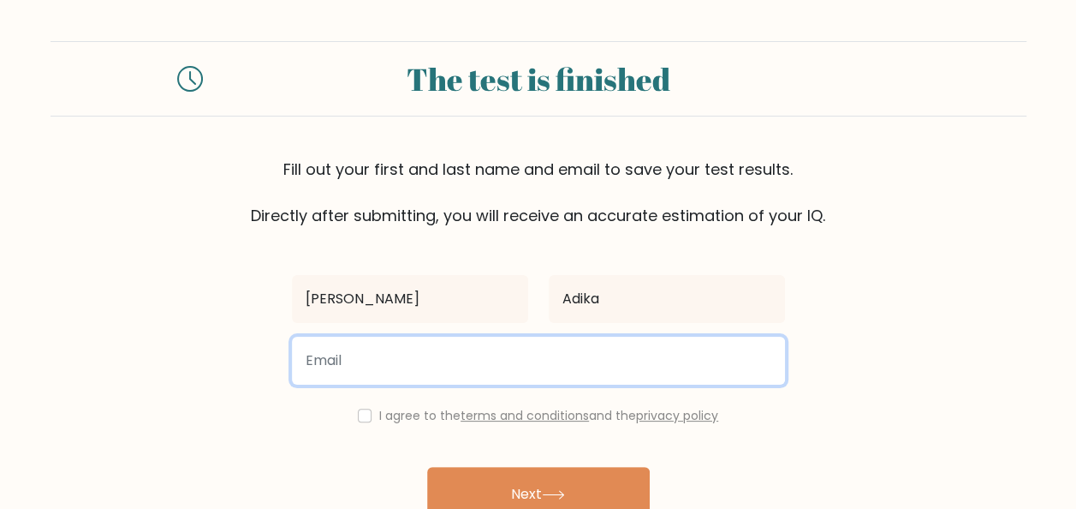
click at [482, 366] on input "email" at bounding box center [538, 361] width 493 height 48
type input "millicentadika024@gmail.com"
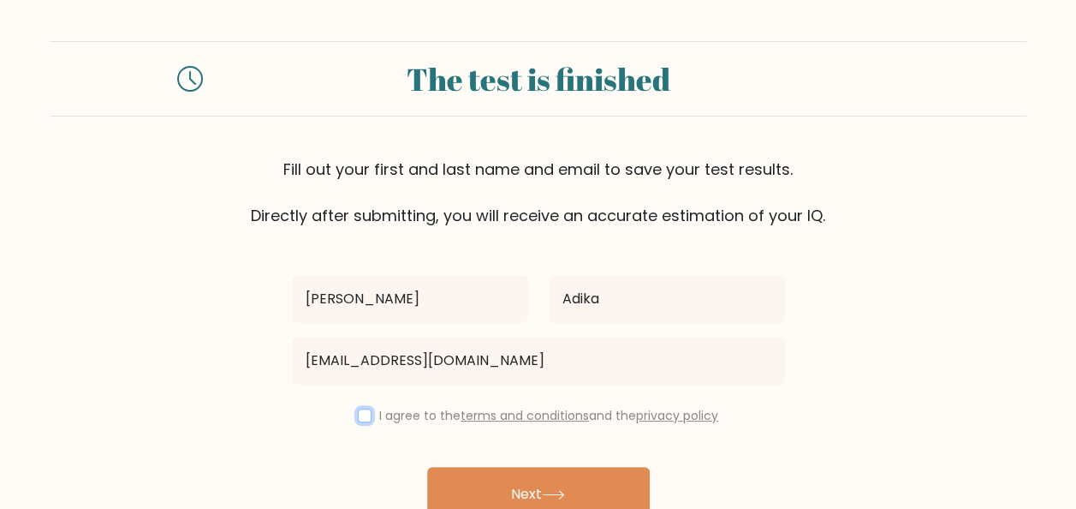
click at [365, 412] on input "checkbox" at bounding box center [365, 415] width 14 height 14
checkbox input "true"
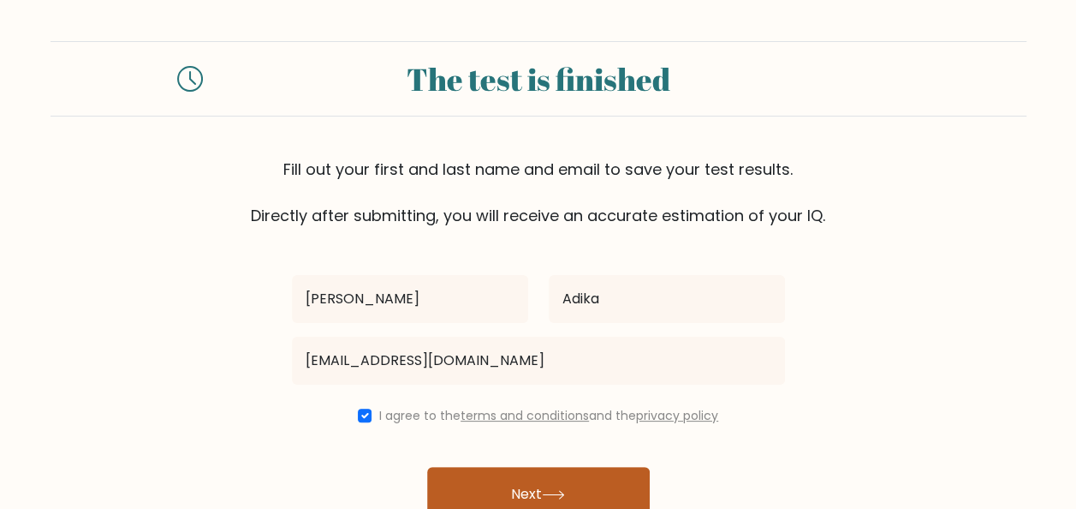
click at [515, 484] on button "Next" at bounding box center [538, 494] width 223 height 55
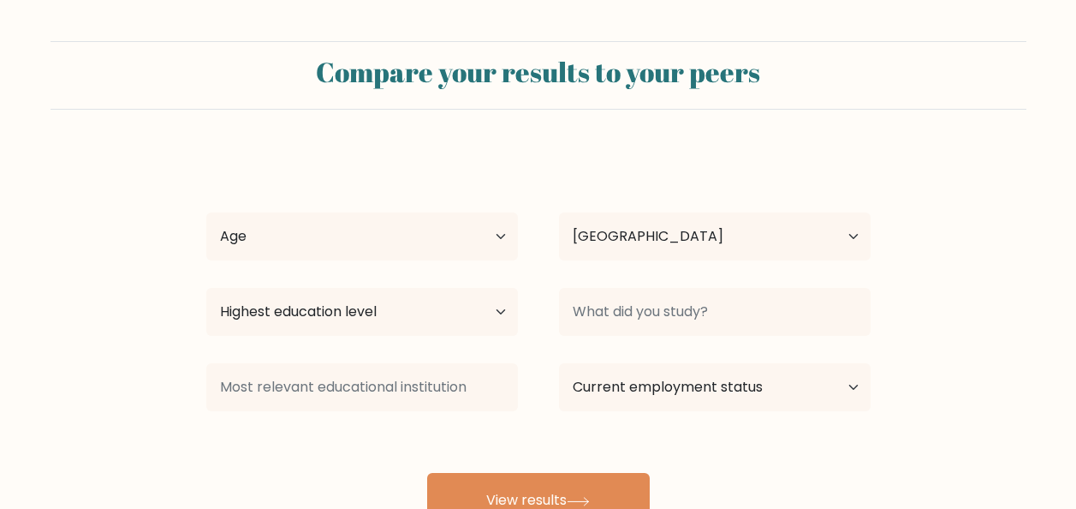
select select "GH"
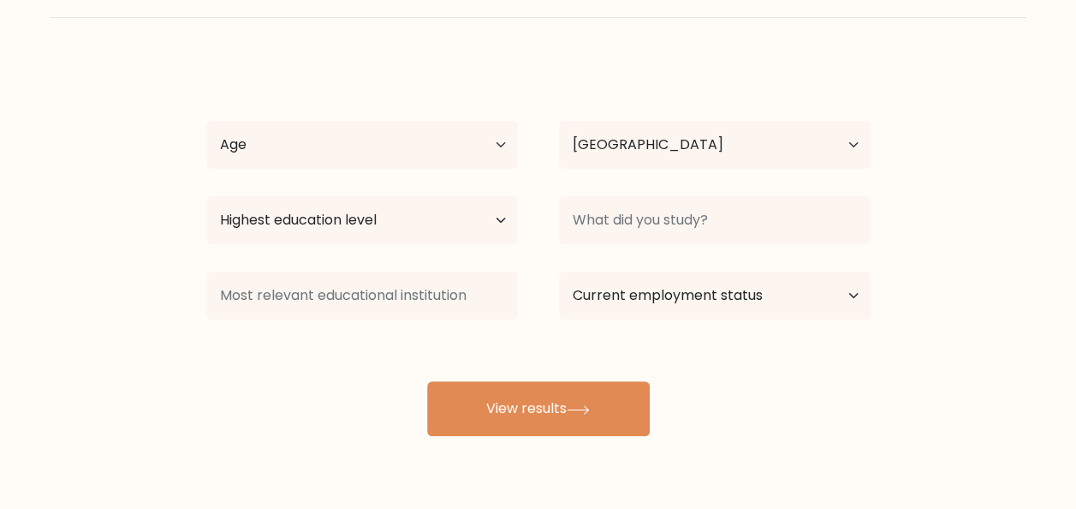
scroll to position [92, 0]
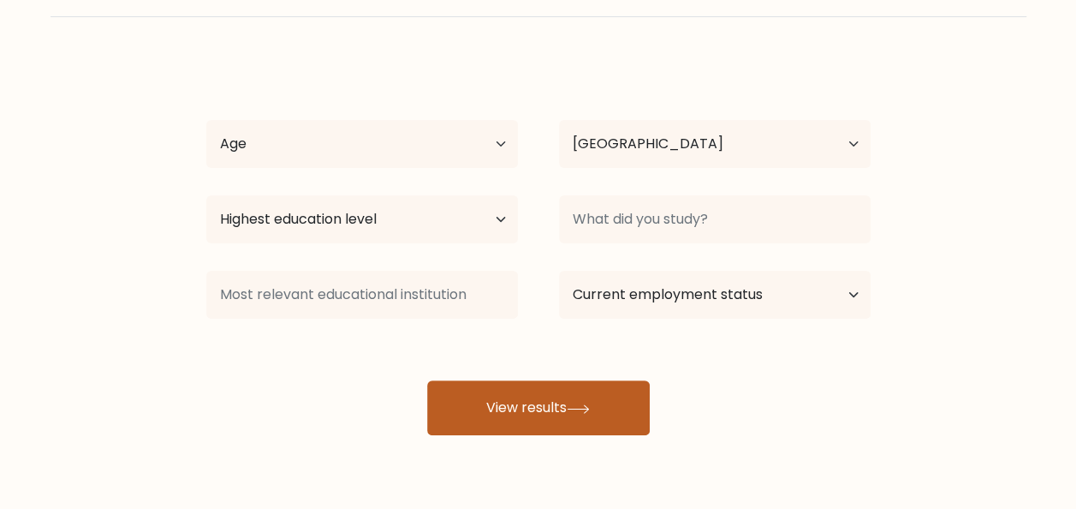
click at [527, 428] on button "View results" at bounding box center [538, 407] width 223 height 55
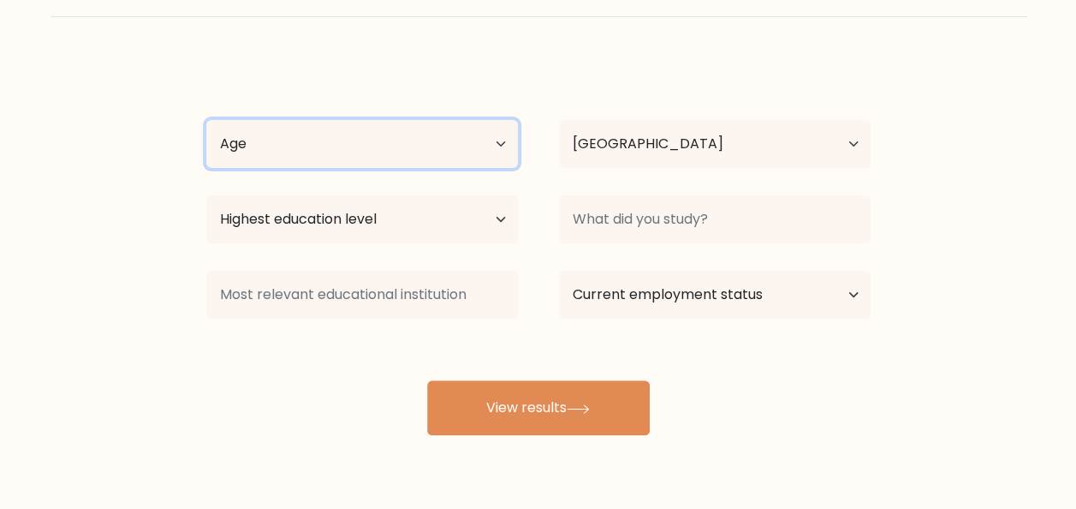
click at [500, 152] on select "Age Under 18 years old 18-24 years old 25-34 years old 35-44 years old 45-54 ye…" at bounding box center [362, 144] width 312 height 48
select select "25_34"
click at [206, 120] on select "Age Under 18 years old 18-24 years old 25-34 years old 35-44 years old 45-54 ye…" at bounding box center [362, 144] width 312 height 48
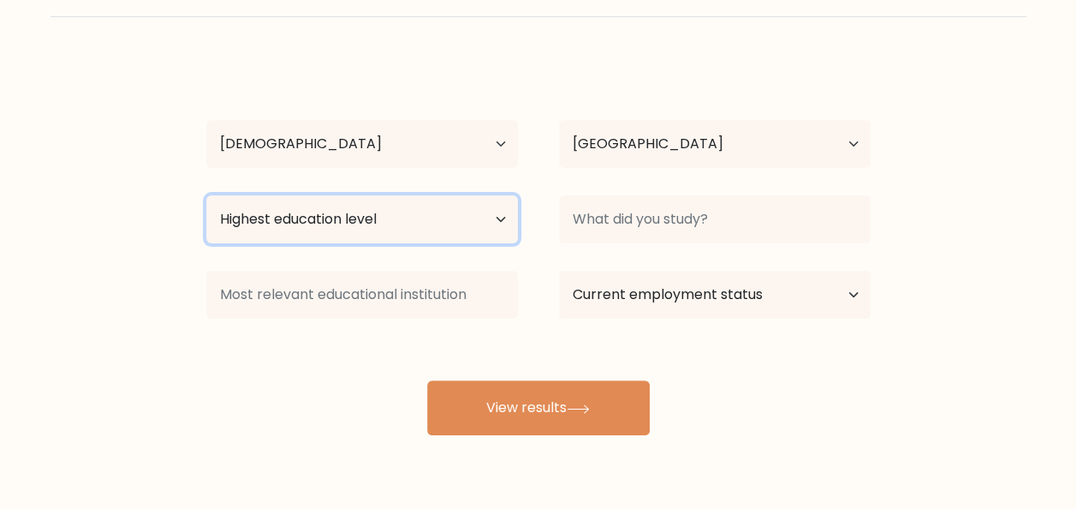
click at [485, 224] on select "Highest education level No schooling Primary Lower Secondary Upper Secondary Oc…" at bounding box center [362, 219] width 312 height 48
select select "bachelors_degree"
click at [206, 195] on select "Highest education level No schooling Primary Lower Secondary Upper Secondary Oc…" at bounding box center [362, 219] width 312 height 48
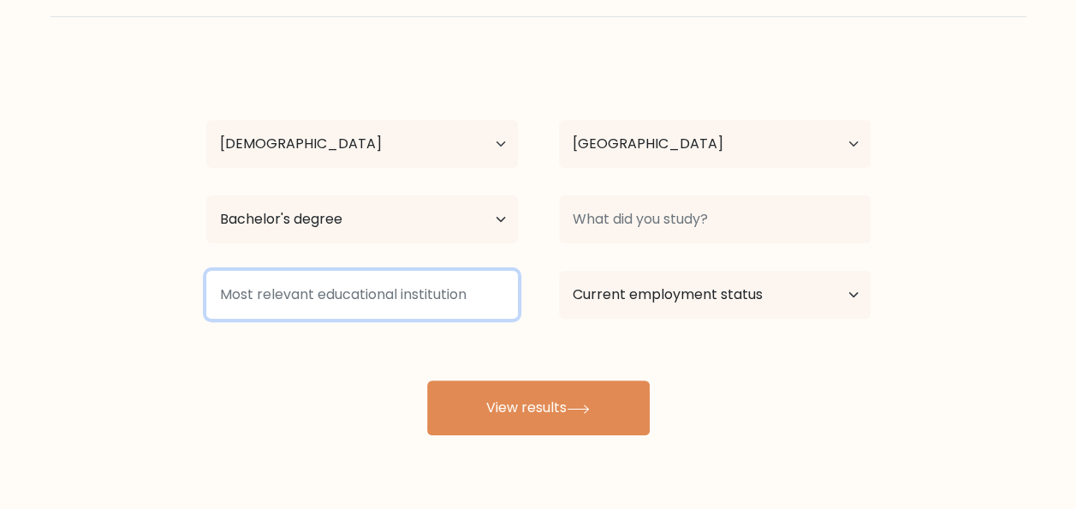
click at [501, 301] on input at bounding box center [362, 295] width 312 height 48
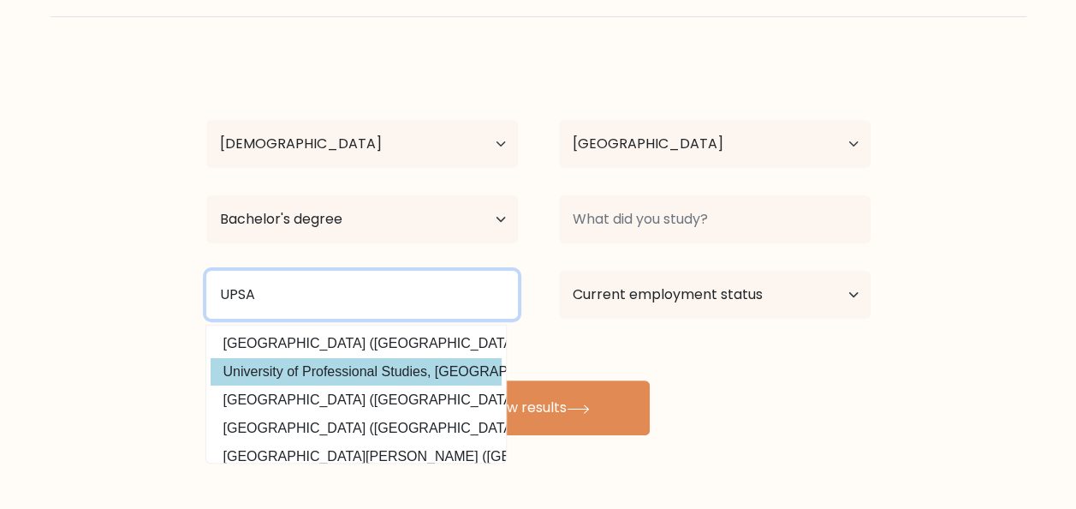
type input "UPSA"
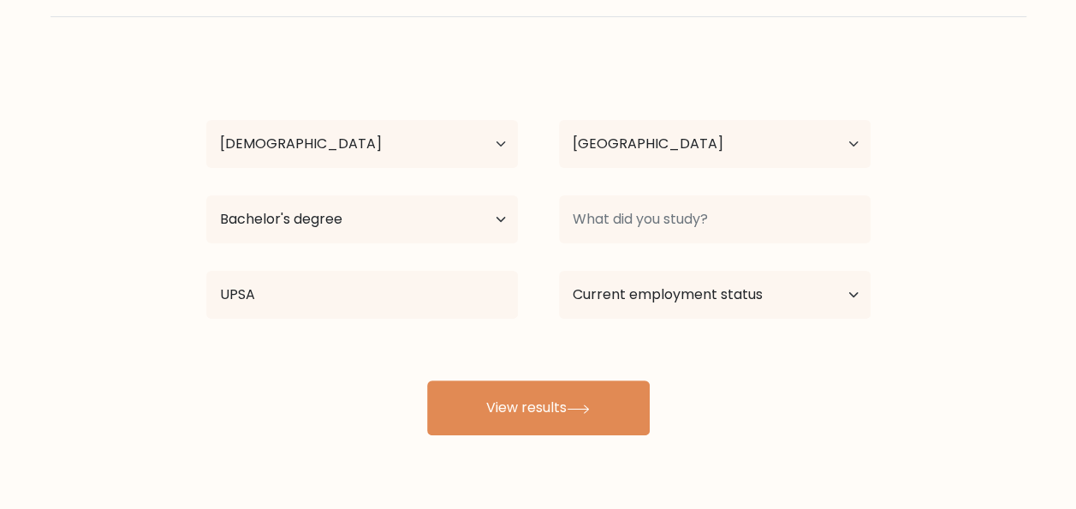
click at [427, 369] on div "Millicent Adika Age Under 18 years old 18-24 years old 25-34 years old 35-44 ye…" at bounding box center [538, 246] width 685 height 377
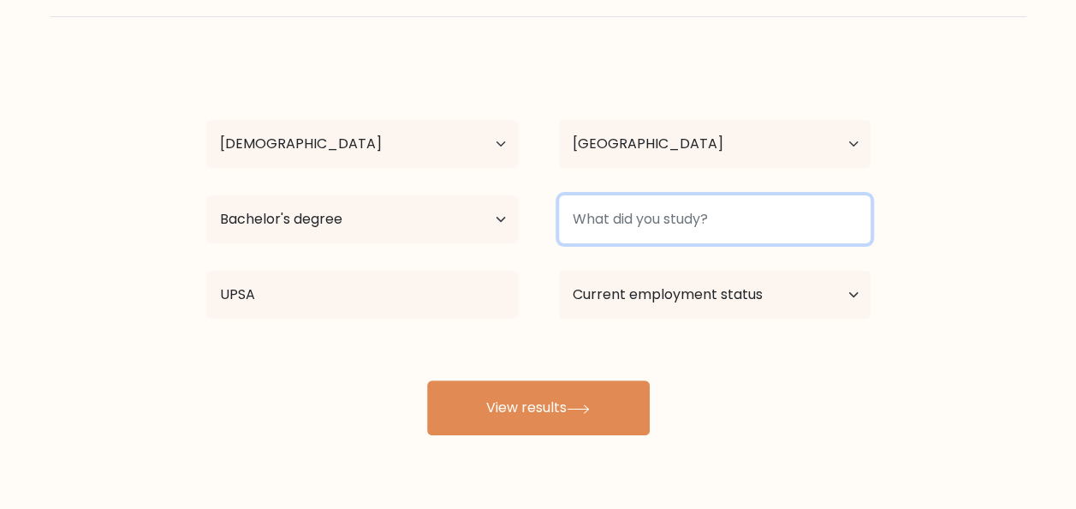
click at [828, 213] on input at bounding box center [715, 219] width 312 height 48
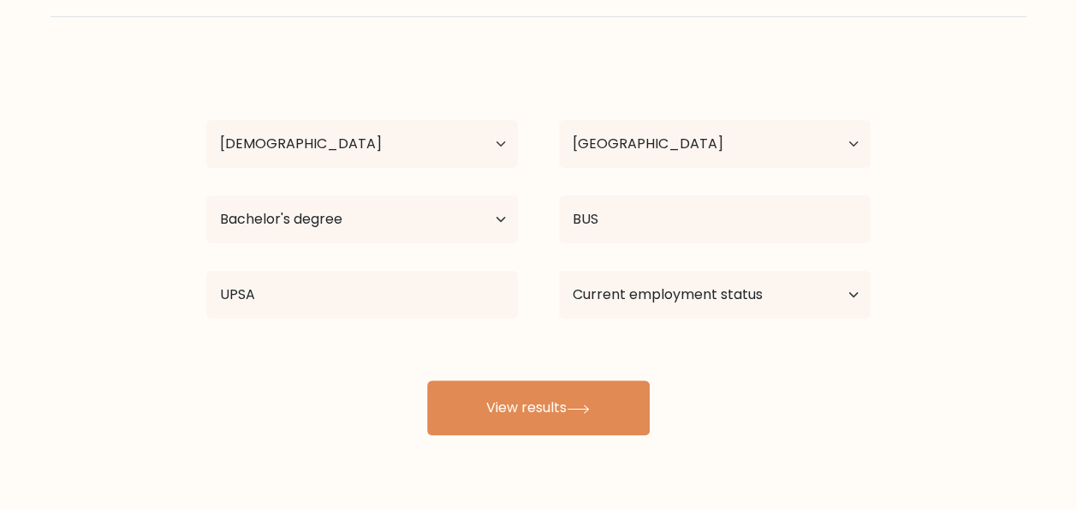
click at [714, 263] on div "Millicent Adika Age Under 18 years old 18-24 years old 25-34 years old 35-44 ye…" at bounding box center [538, 246] width 685 height 377
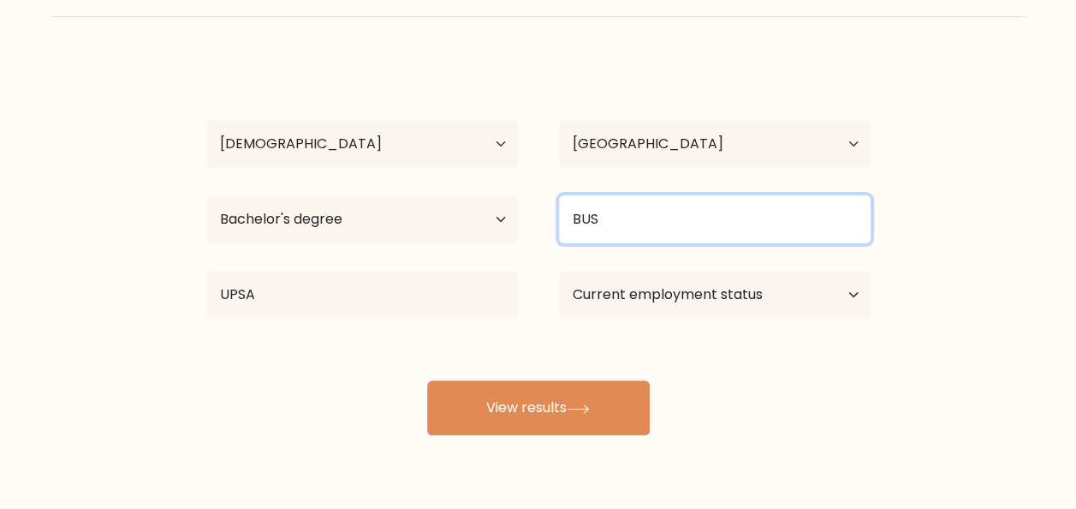
click at [694, 235] on input "BUS" at bounding box center [715, 219] width 312 height 48
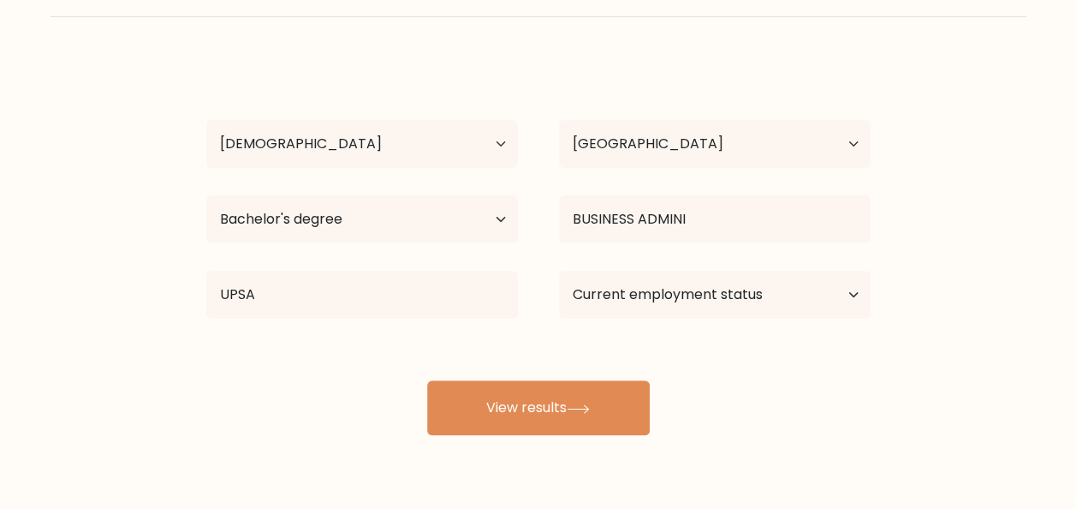
click at [735, 317] on div "Millicent Adika Age Under 18 years old 18-24 years old 25-34 years old 35-44 ye…" at bounding box center [538, 246] width 685 height 377
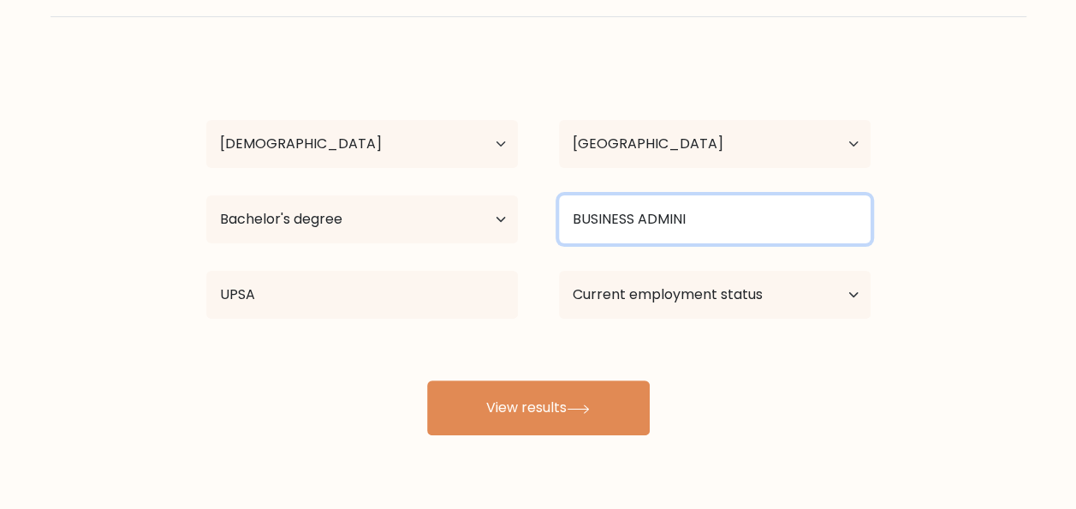
click at [726, 216] on input "BUSINESS ADMINI" at bounding box center [715, 219] width 312 height 48
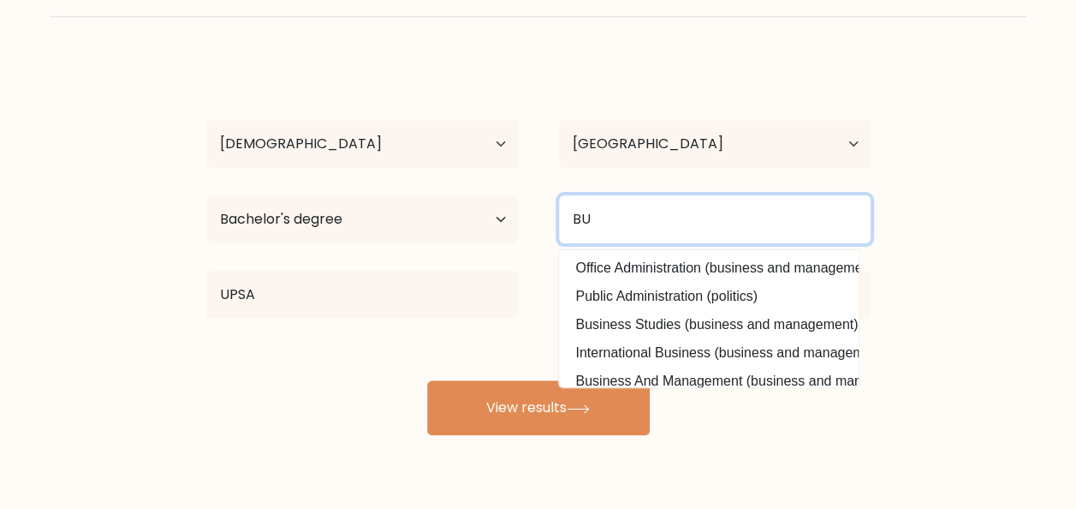
type input "B"
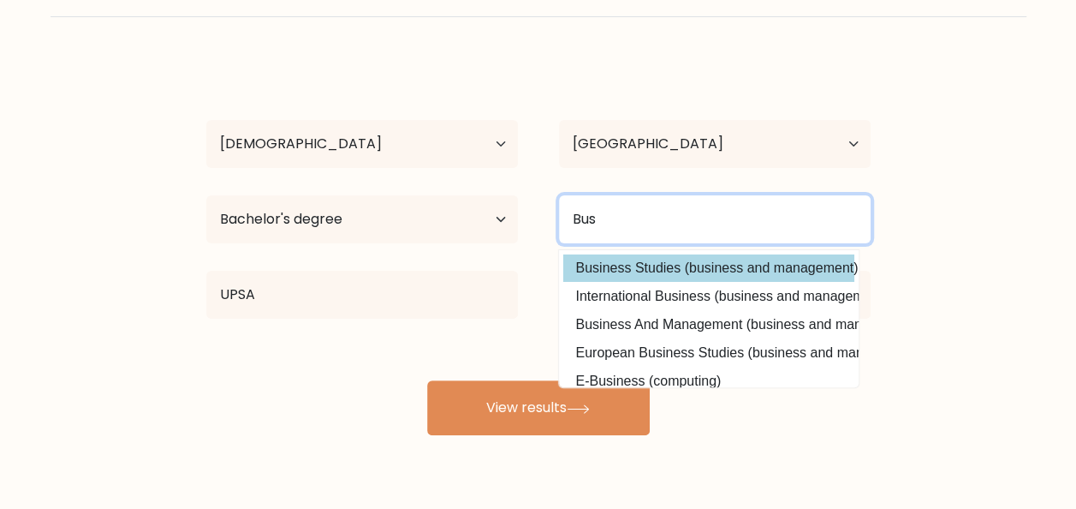
type input "Bus"
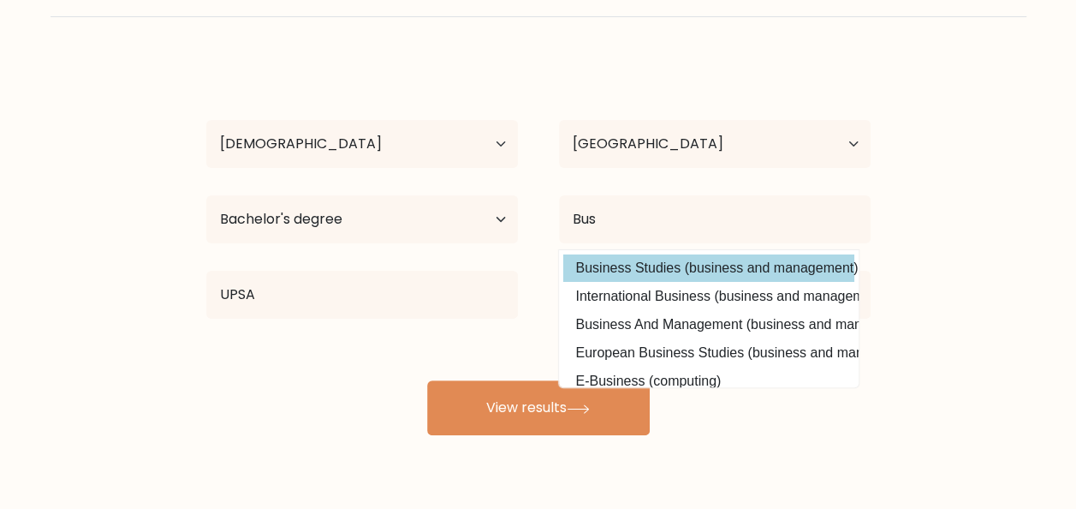
click at [709, 260] on div "Millicent Adika Age Under 18 years old 18-24 years old 25-34 years old 35-44 ye…" at bounding box center [538, 246] width 685 height 377
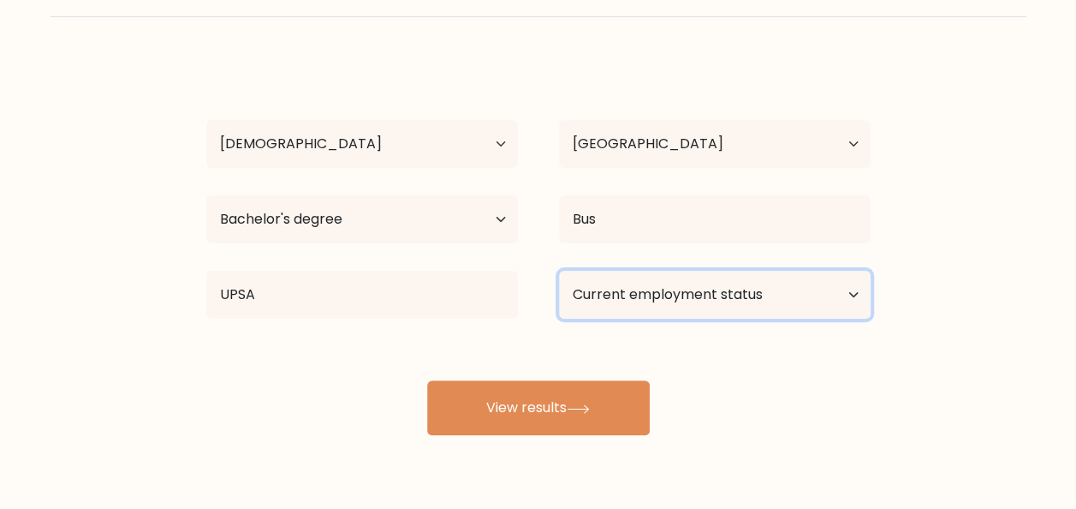
click at [843, 300] on select "Current employment status Employed Student Retired Other / prefer not to answer" at bounding box center [715, 295] width 312 height 48
click at [559, 271] on select "Current employment status Employed Student Retired Other / prefer not to answer" at bounding box center [715, 295] width 312 height 48
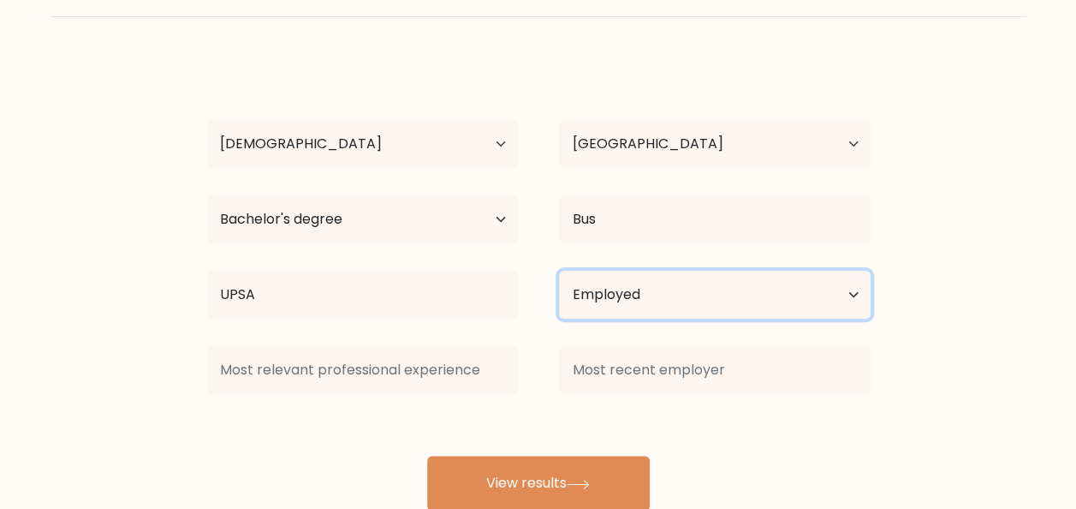
click at [849, 295] on select "Current employment status Employed Student Retired Other / prefer not to answer" at bounding box center [715, 295] width 312 height 48
select select "other"
click at [559, 271] on select "Current employment status Employed Student Retired Other / prefer not to answer" at bounding box center [715, 295] width 312 height 48
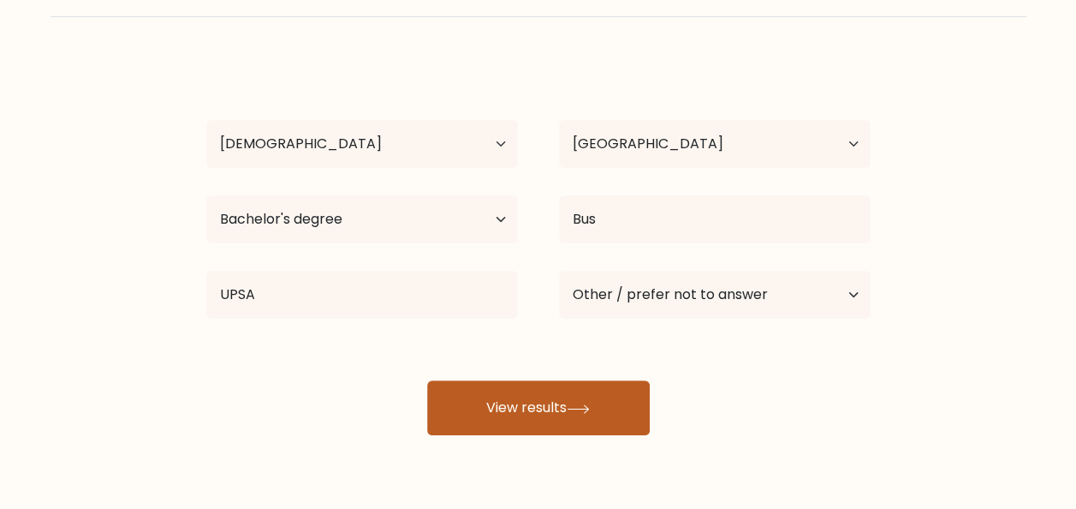
click at [581, 414] on button "View results" at bounding box center [538, 407] width 223 height 55
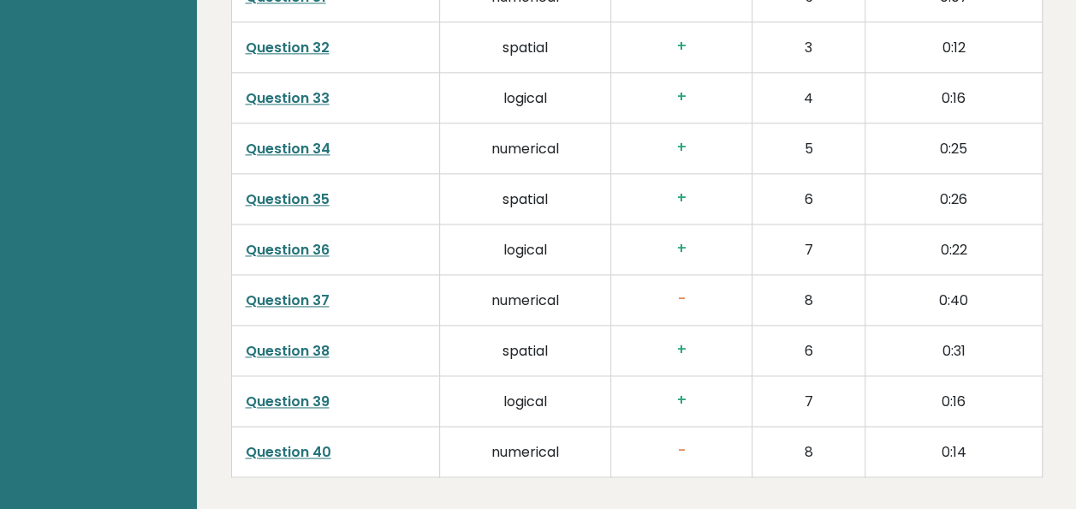
scroll to position [4444, 0]
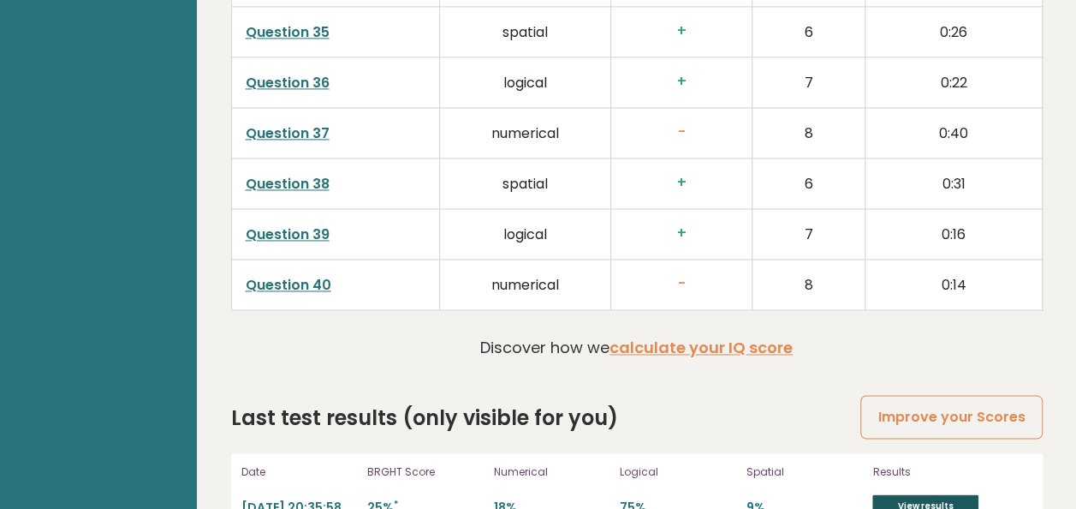
click at [932, 494] on link "View results" at bounding box center [926, 505] width 106 height 22
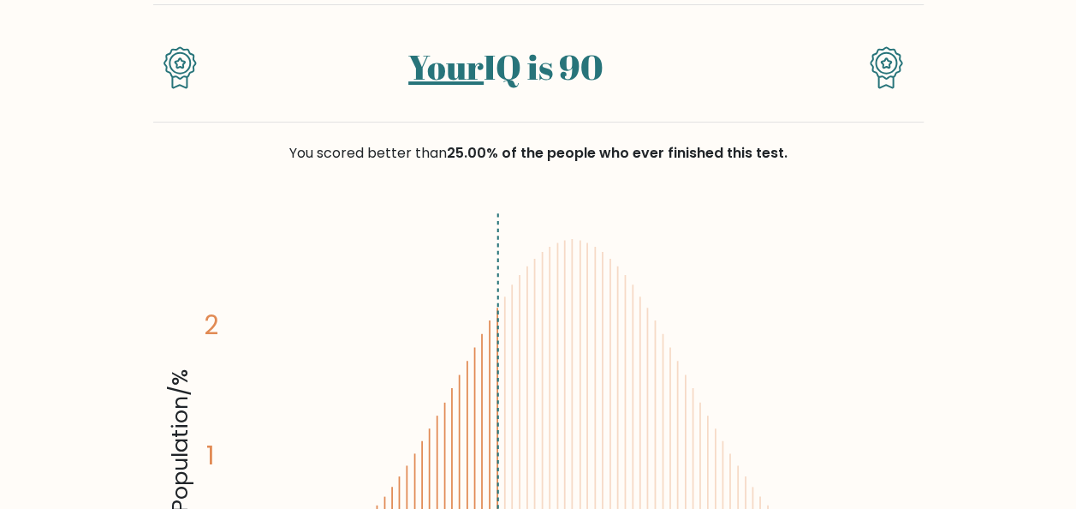
scroll to position [130, 0]
